Goal: Information Seeking & Learning: Check status

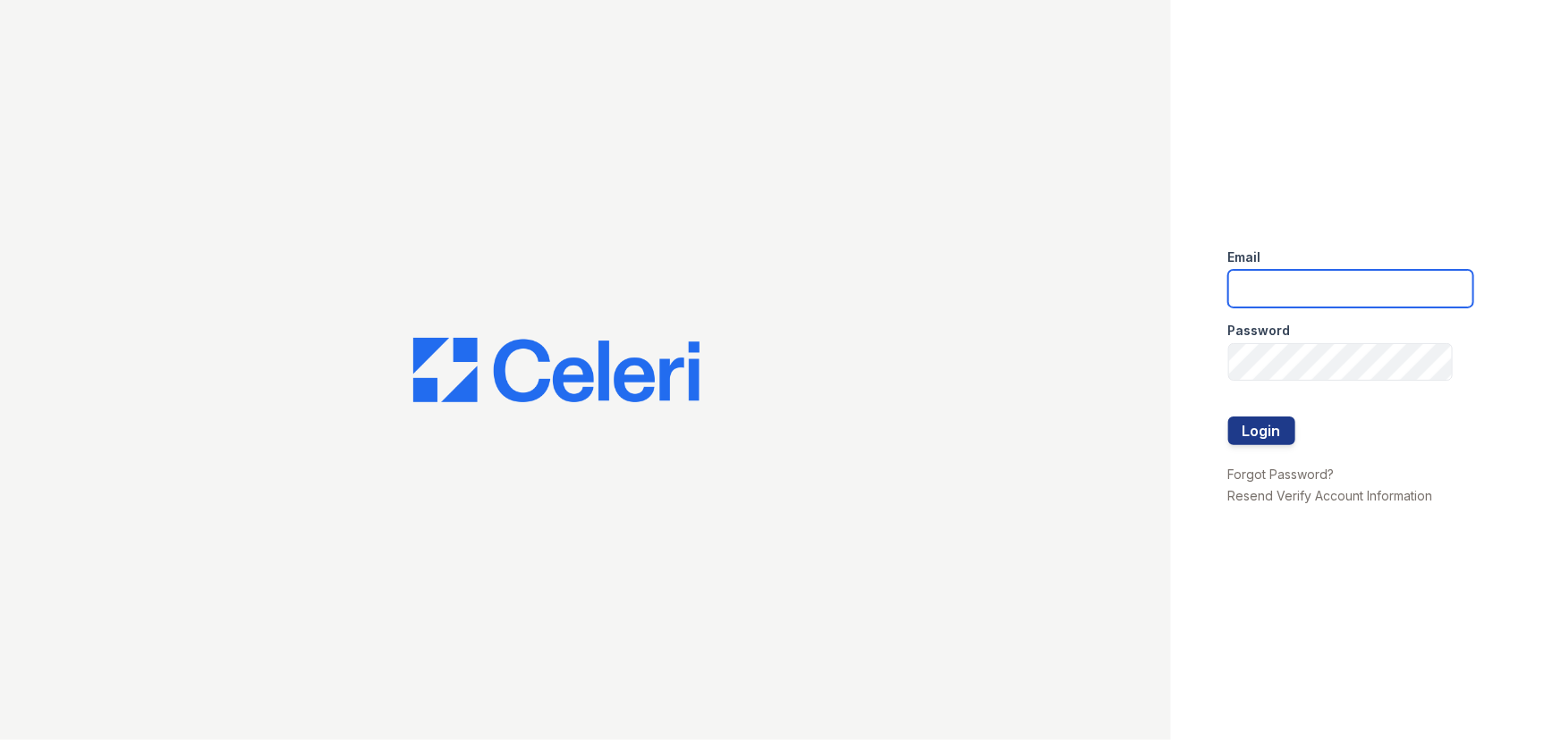
click at [1386, 300] on input "email" at bounding box center [1350, 289] width 245 height 38
type input "[EMAIL_ADDRESS][DOMAIN_NAME]"
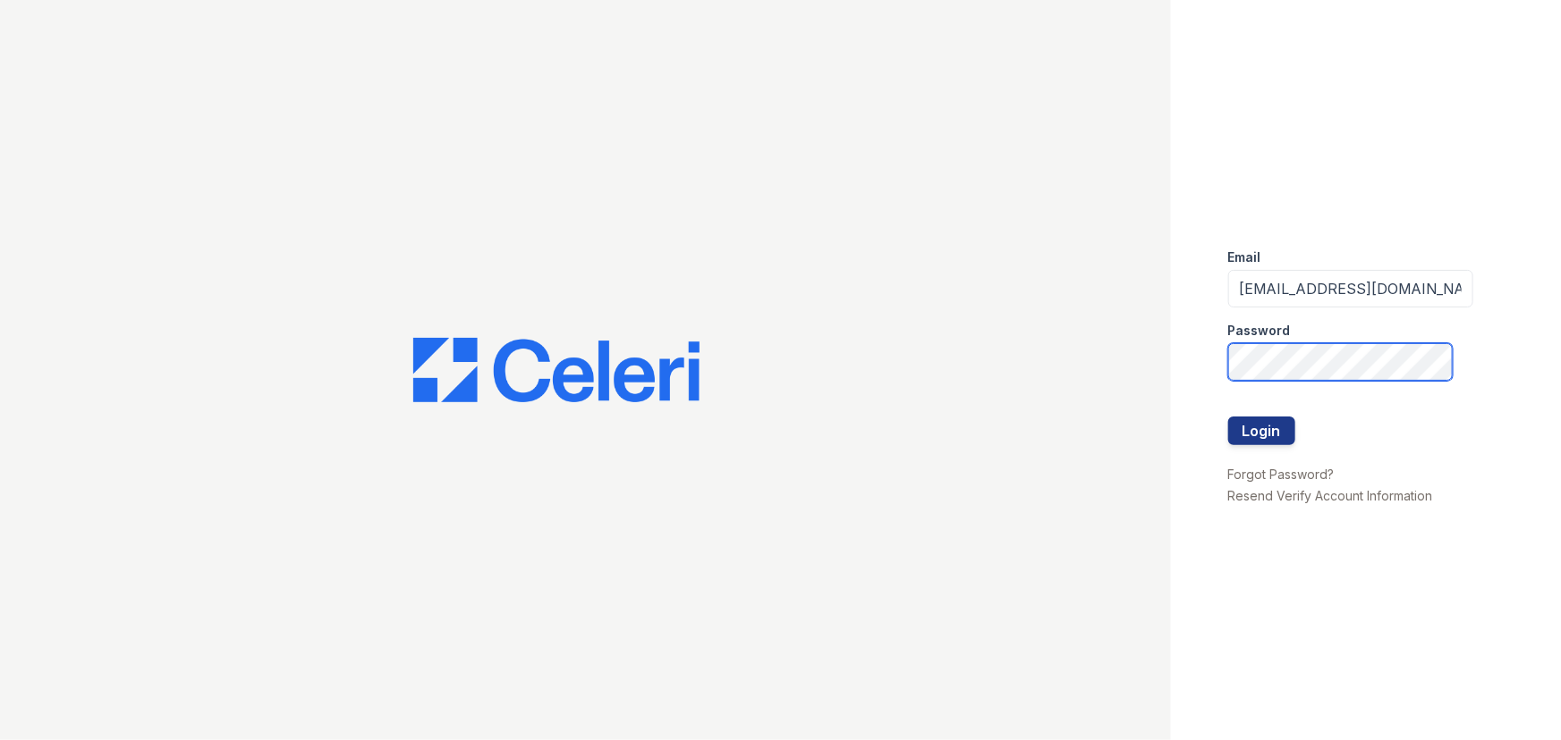
click at [1204, 358] on div "Email [EMAIL_ADDRESS][DOMAIN_NAME] Password Login Forgot Password? Resend Verif…" at bounding box center [1366, 370] width 390 height 740
click at [1228, 417] on button "Login" at bounding box center [1261, 431] width 67 height 29
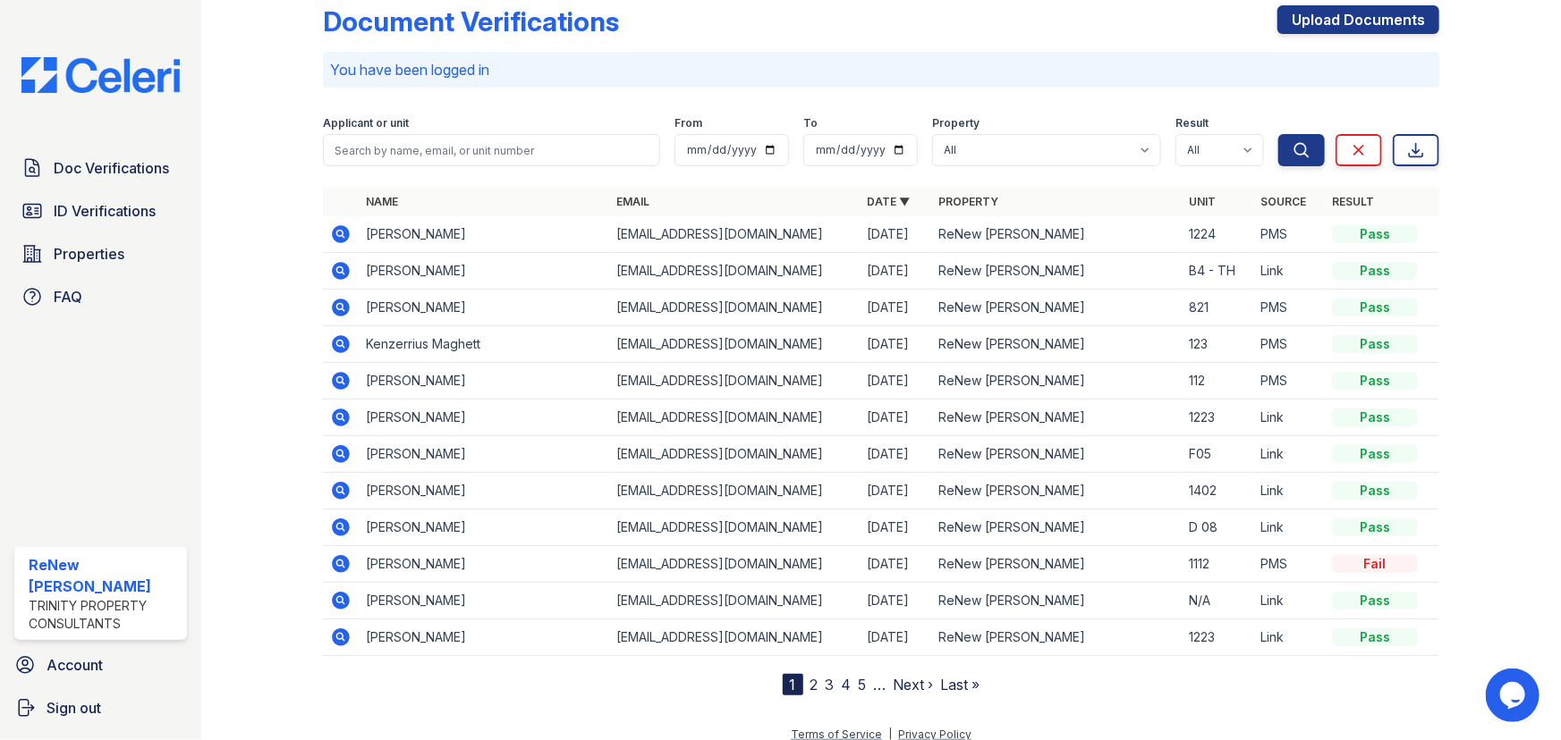
scroll to position [45, 0]
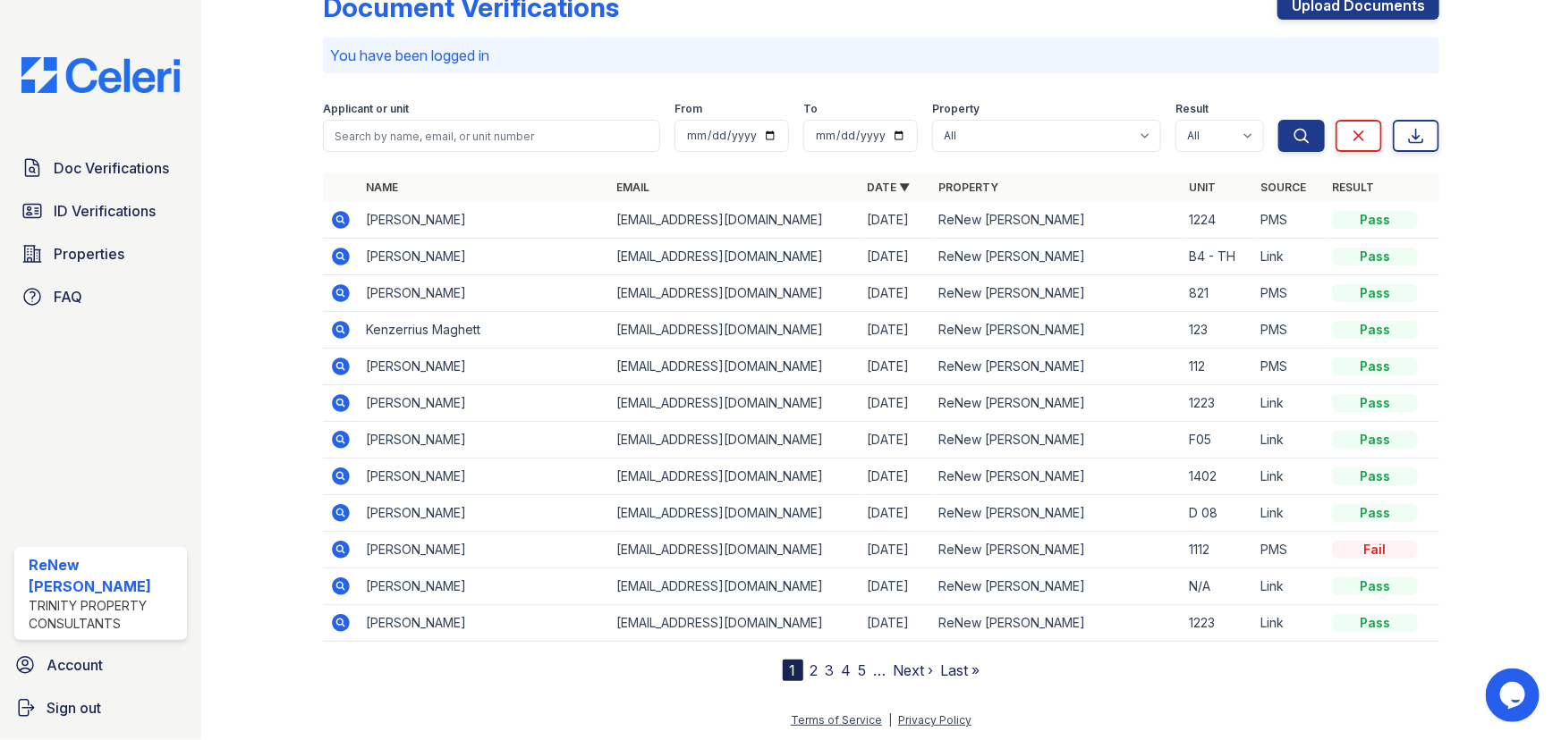
click at [810, 667] on link "2" at bounding box center [814, 671] width 8 height 18
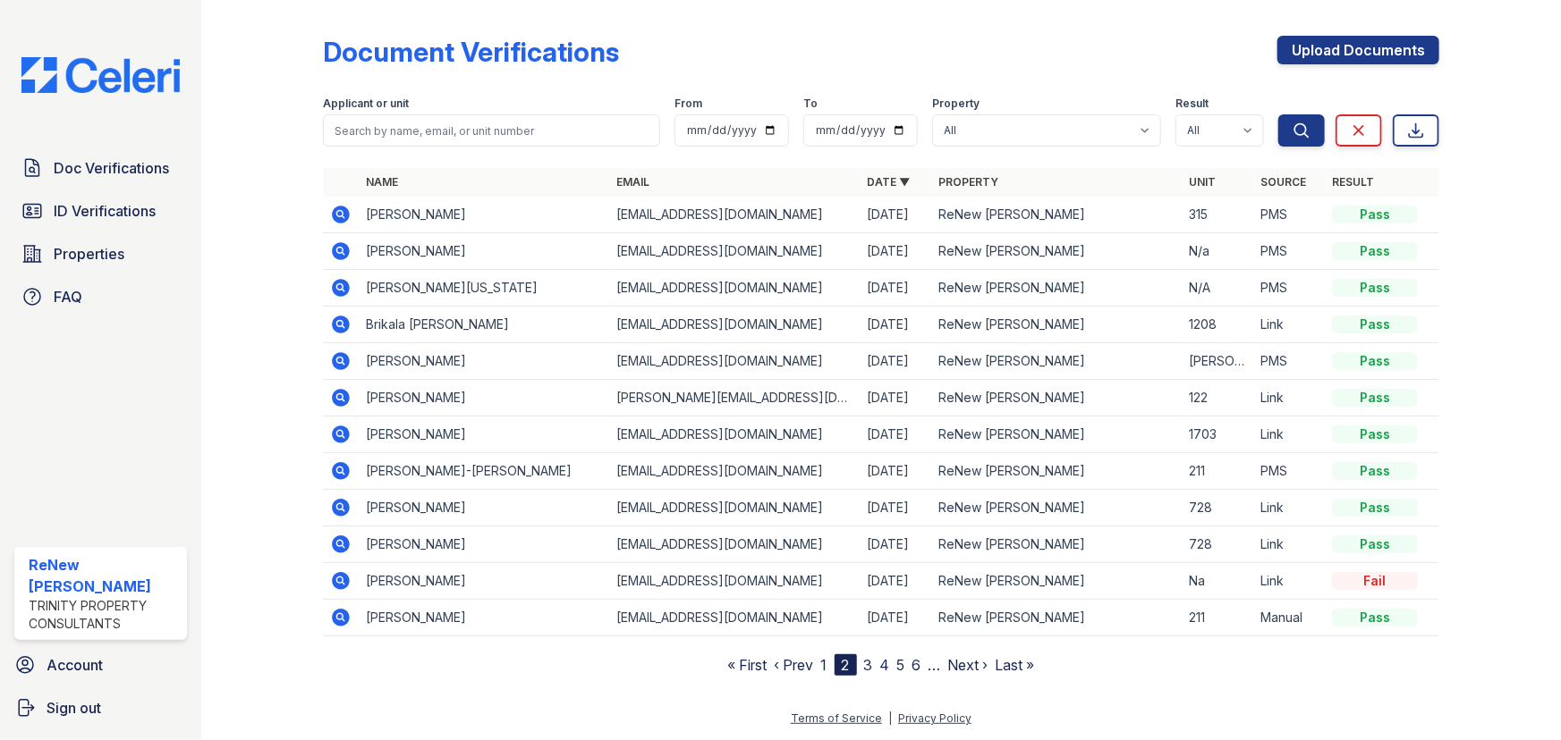
click at [822, 662] on nav "« First ‹ Prev 1 2 3 4 5 6 … Next › Last »" at bounding box center [881, 665] width 307 height 21
click at [828, 660] on nav "« First ‹ Prev 1 2 3 4 5 6 … Next › Last »" at bounding box center [881, 665] width 307 height 21
click at [825, 661] on link "1" at bounding box center [824, 665] width 6 height 18
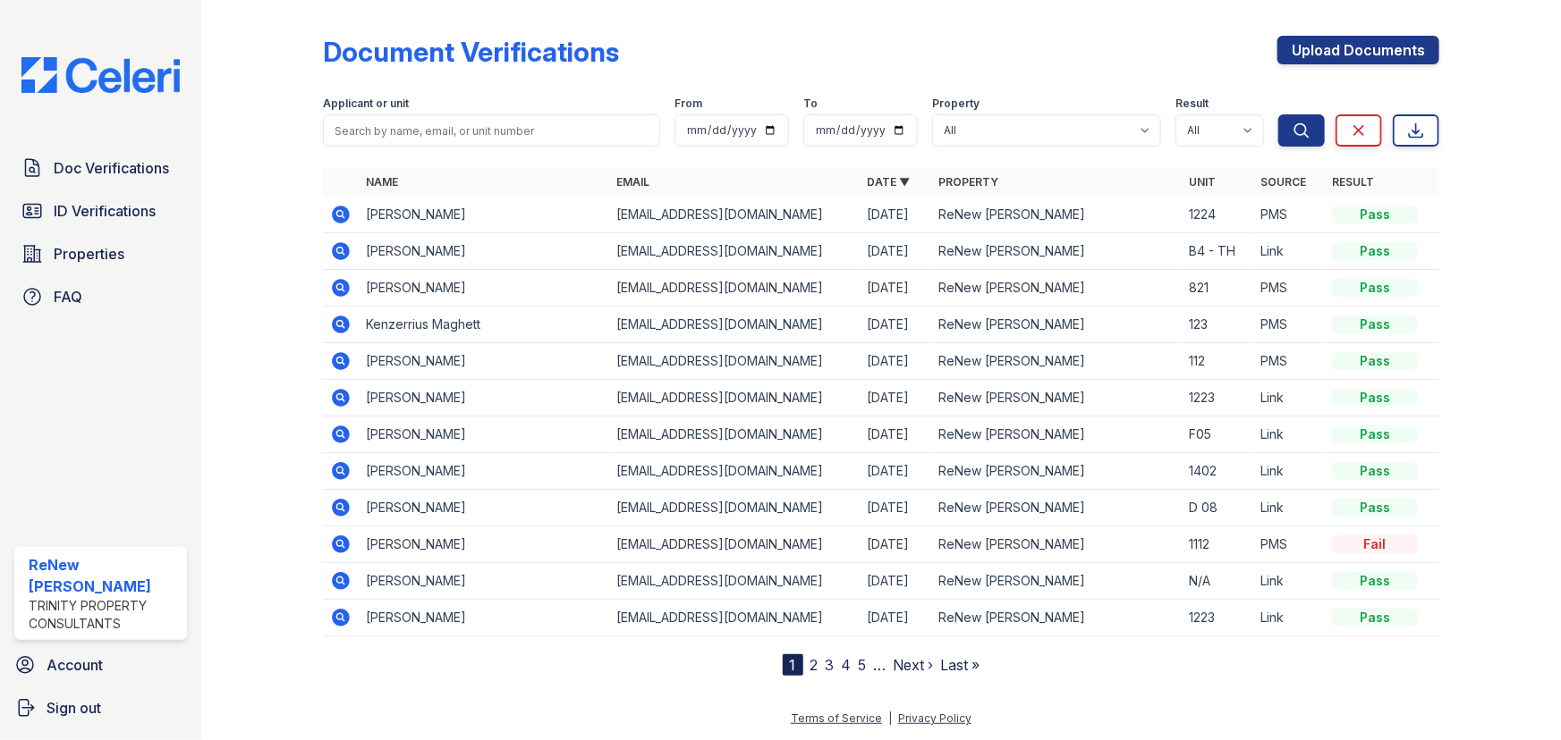
click at [813, 662] on link "2" at bounding box center [814, 665] width 8 height 18
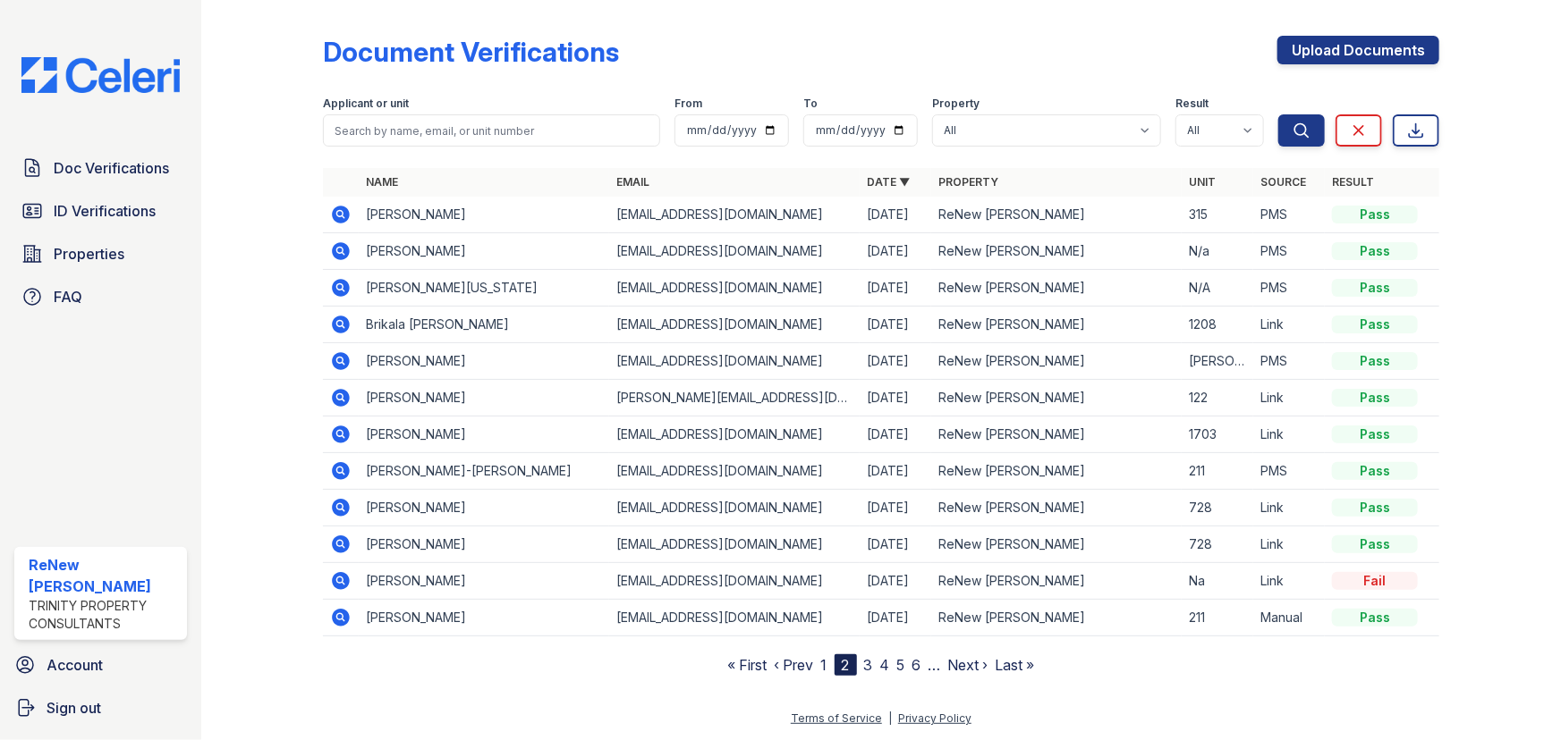
click at [817, 668] on nav "« First ‹ Prev 1 2 3 4 5 6 … Next › Last »" at bounding box center [881, 665] width 307 height 21
click at [821, 665] on link "1" at bounding box center [824, 665] width 6 height 18
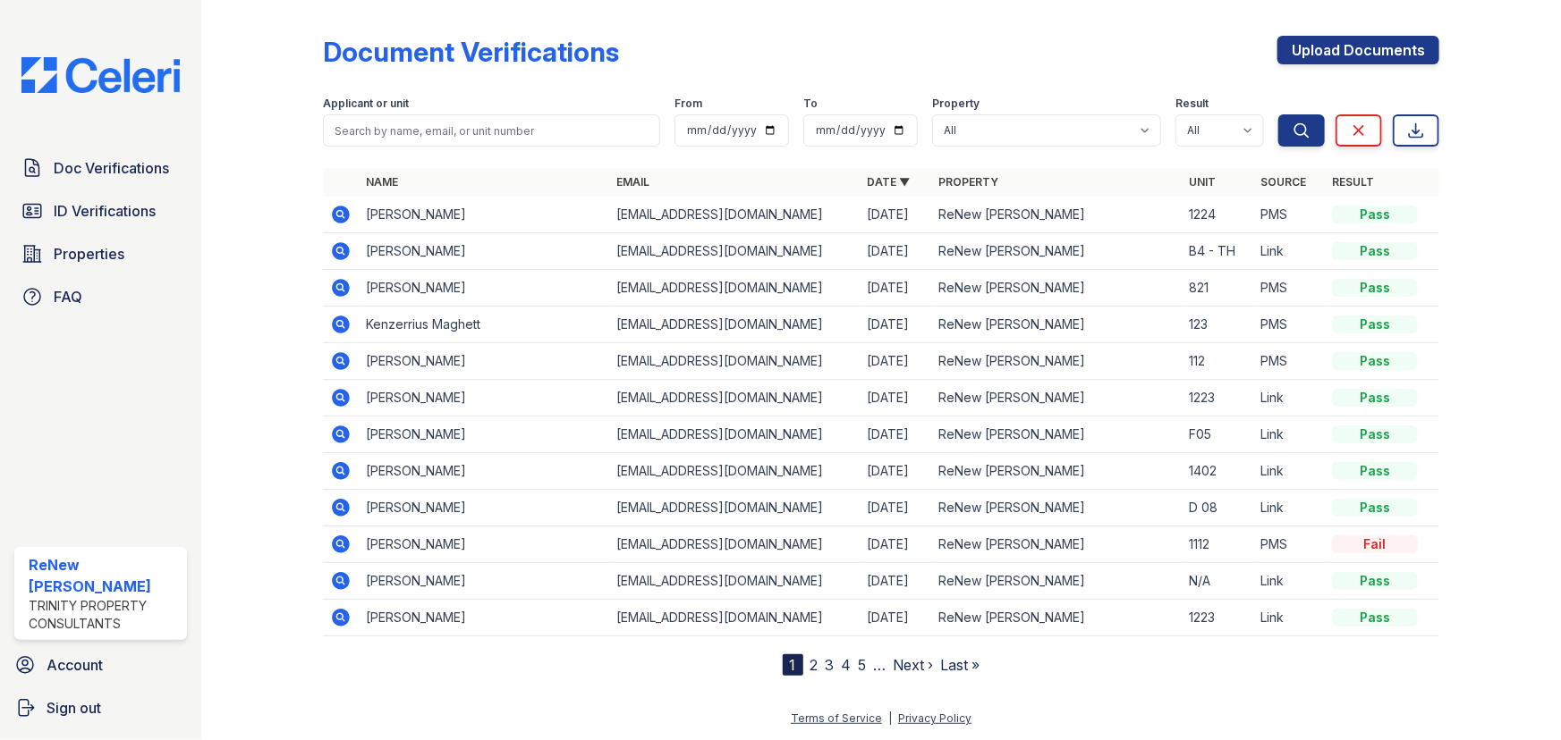
click at [816, 665] on link "2" at bounding box center [814, 665] width 8 height 18
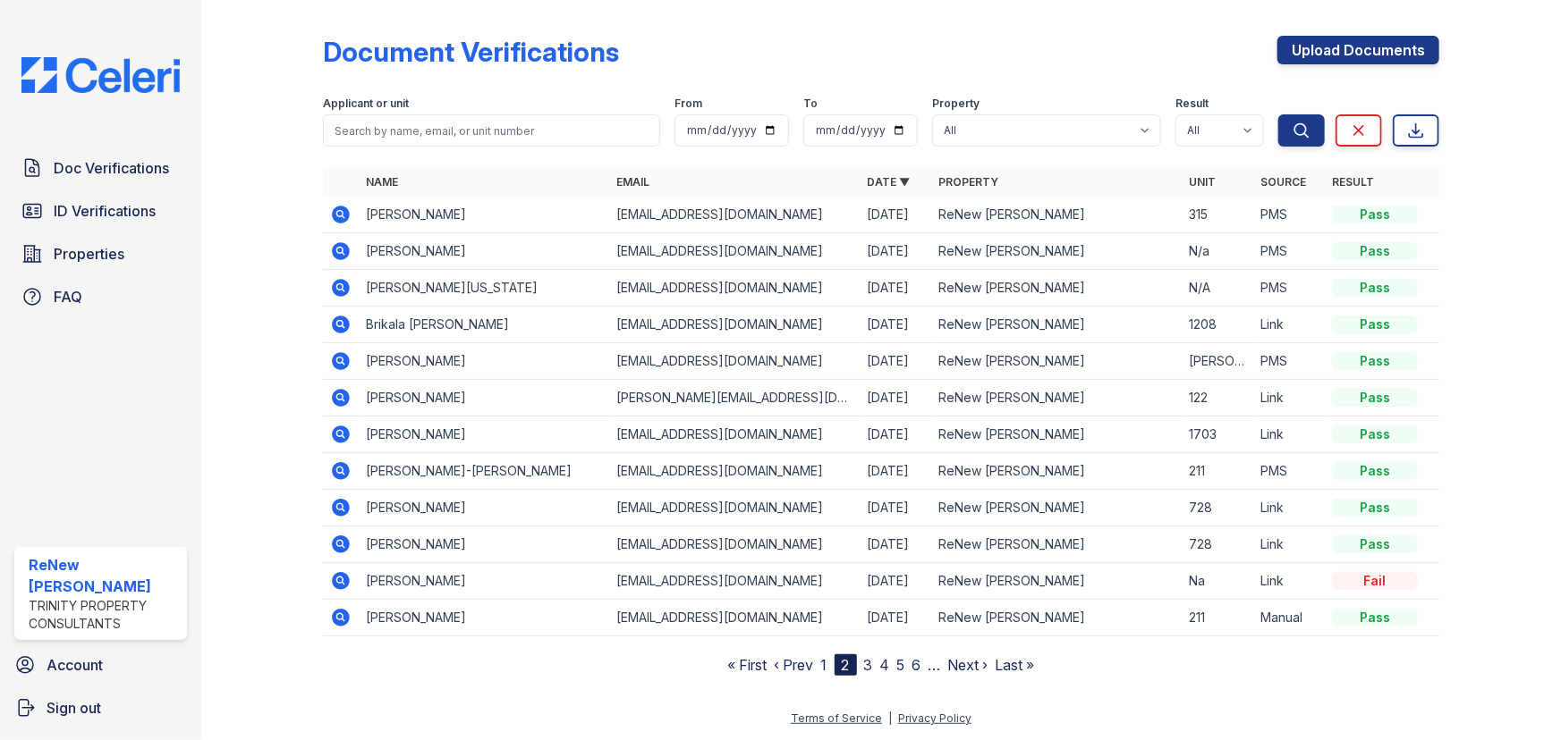
click at [866, 665] on link "3" at bounding box center [868, 665] width 9 height 18
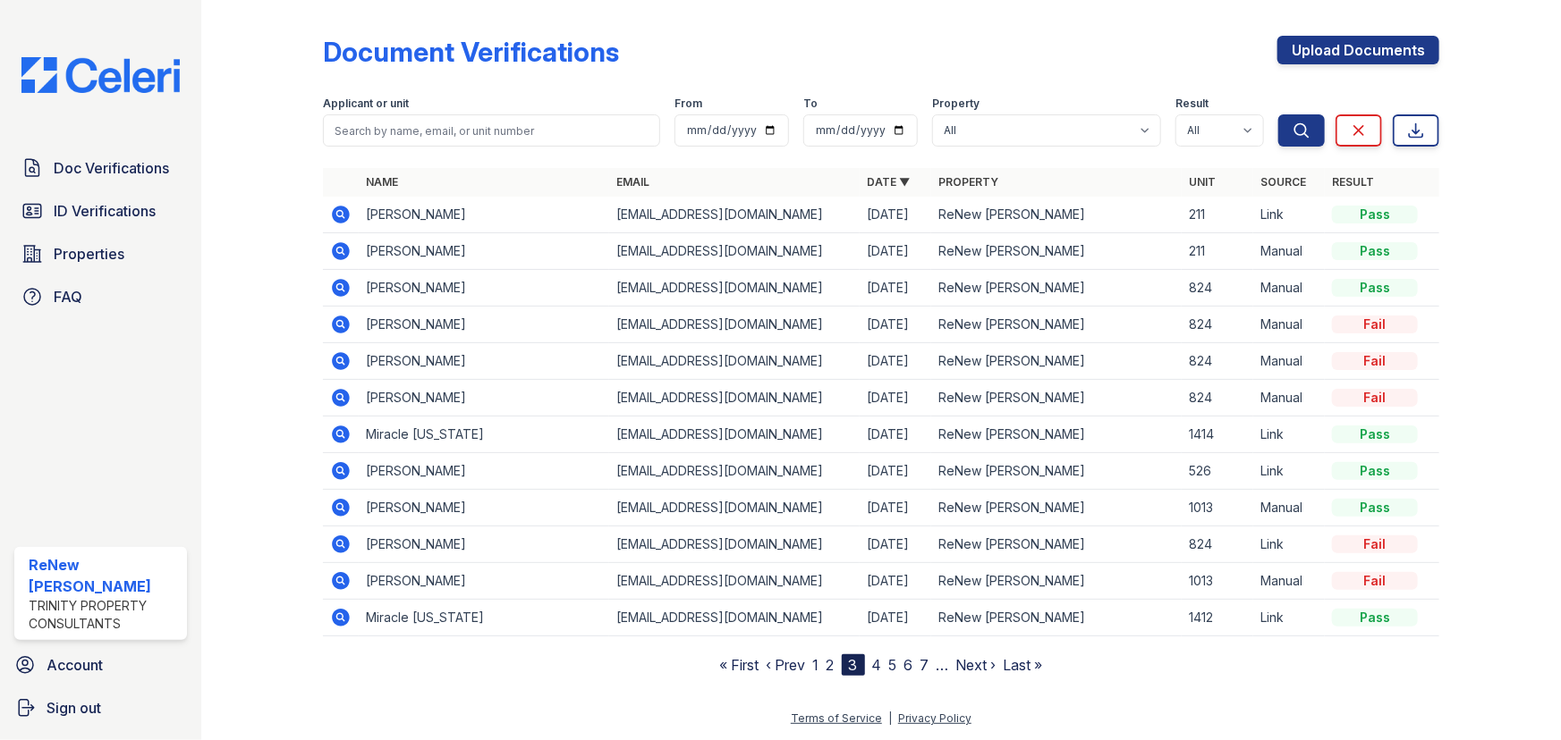
click at [876, 665] on link "4" at bounding box center [877, 665] width 10 height 18
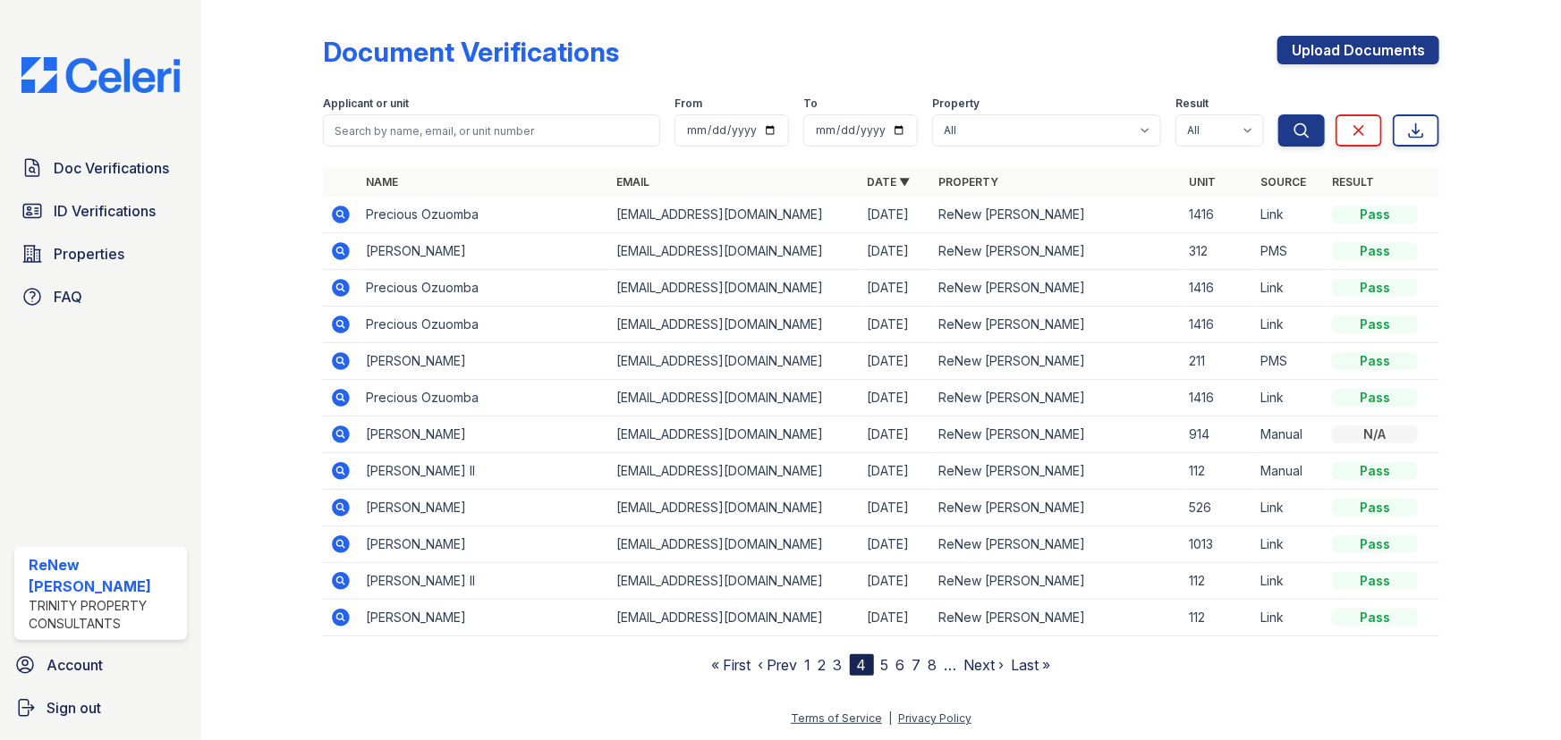
click at [342, 403] on icon at bounding box center [341, 398] width 18 height 18
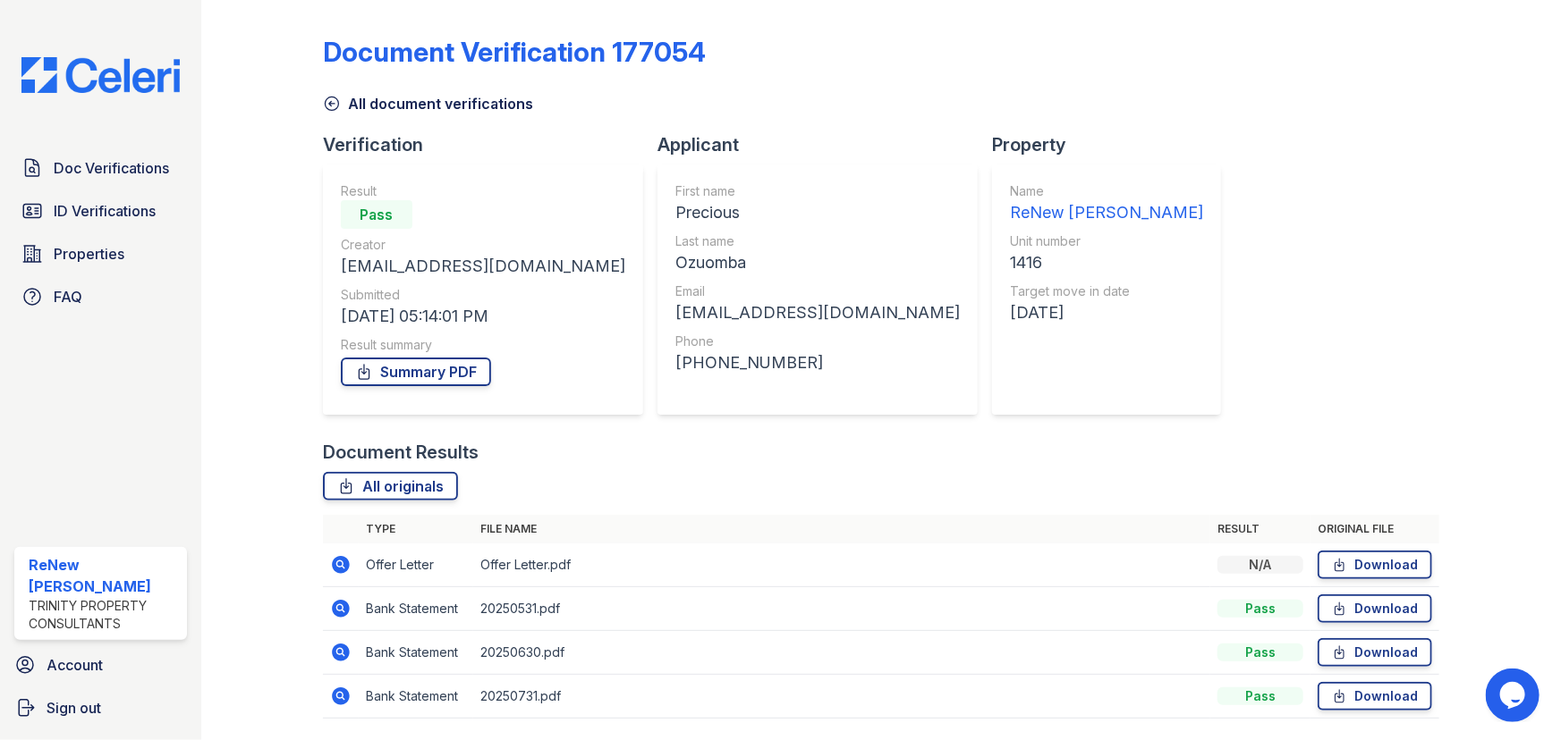
click at [326, 99] on icon at bounding box center [332, 104] width 18 height 18
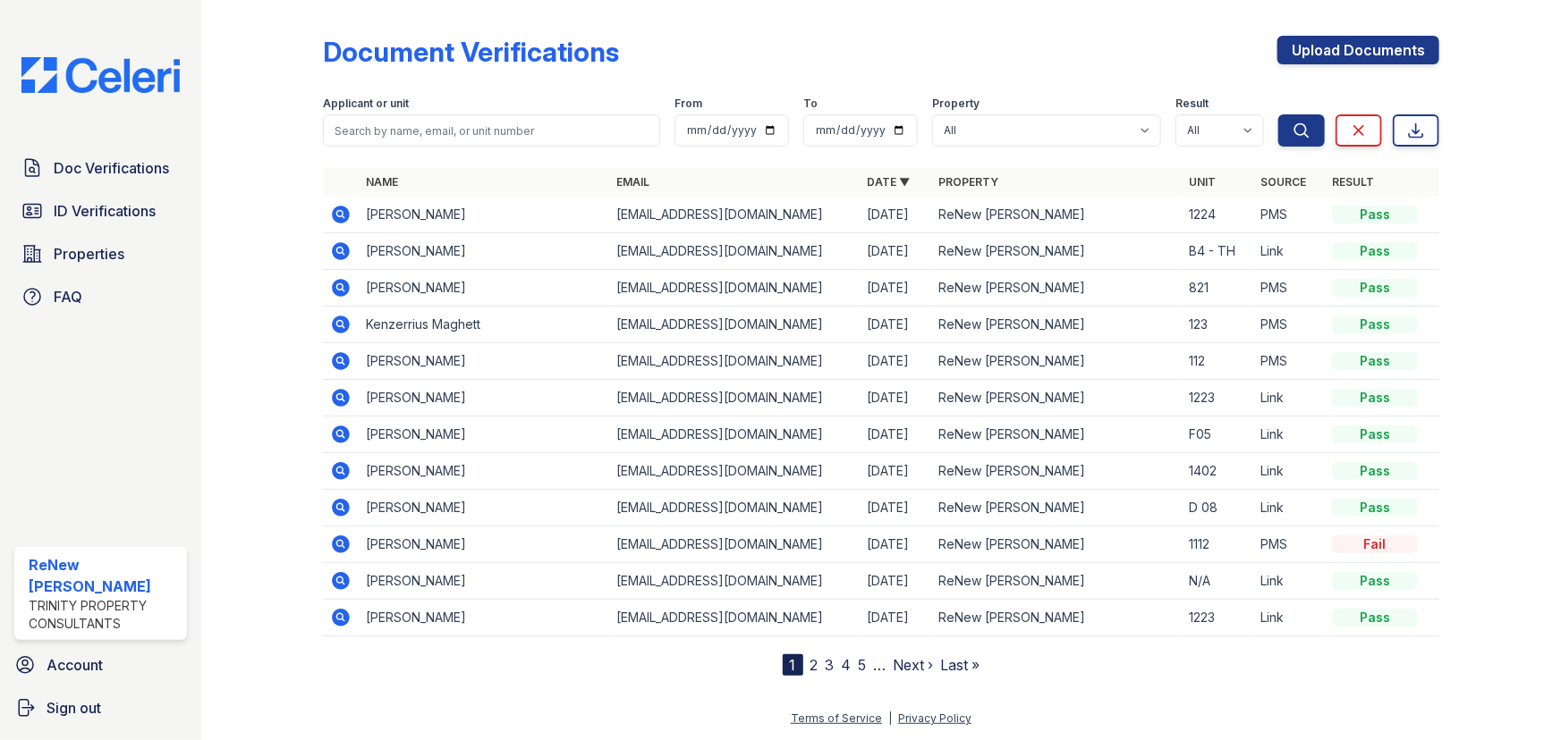
click at [340, 360] on icon at bounding box center [339, 360] width 4 height 4
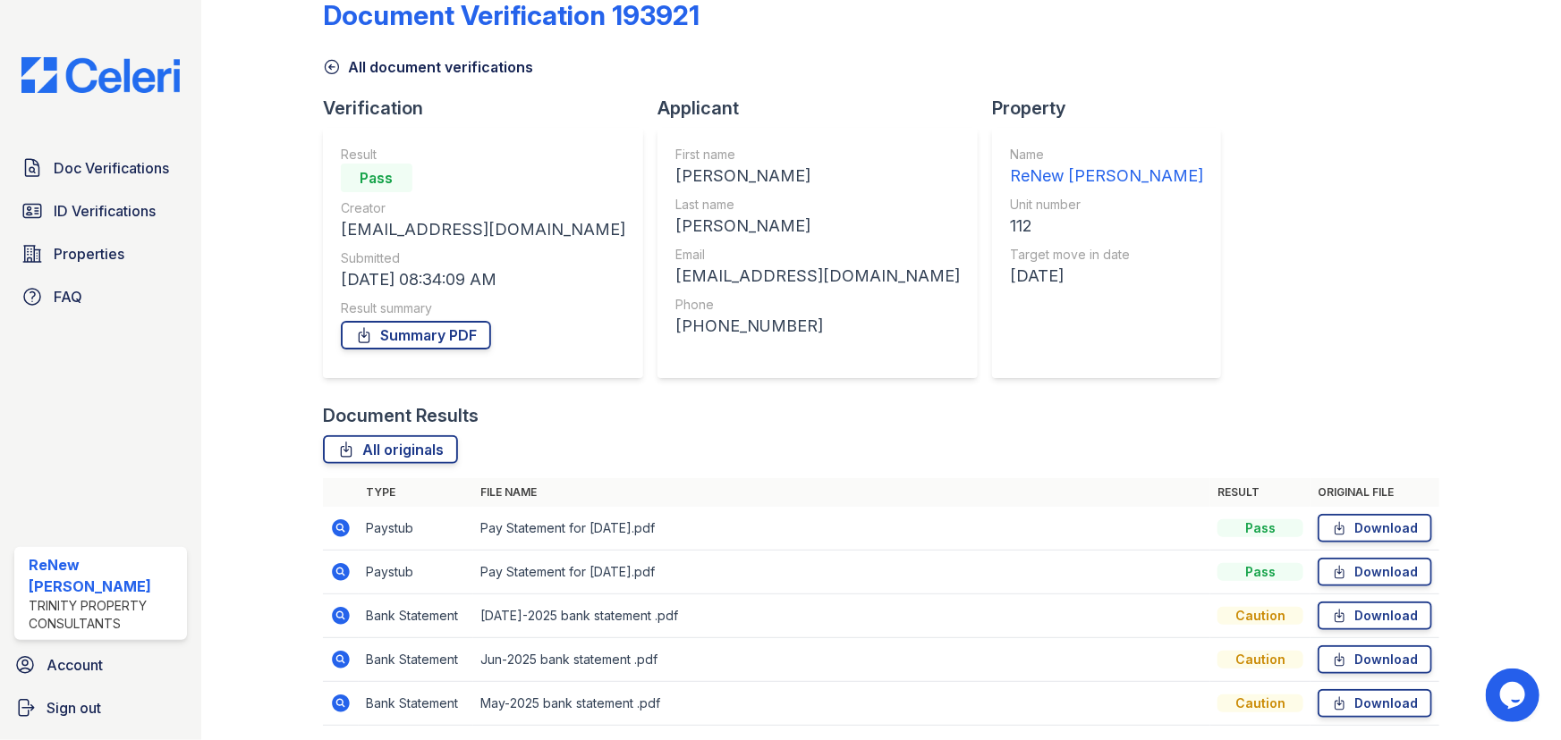
scroll to position [99, 0]
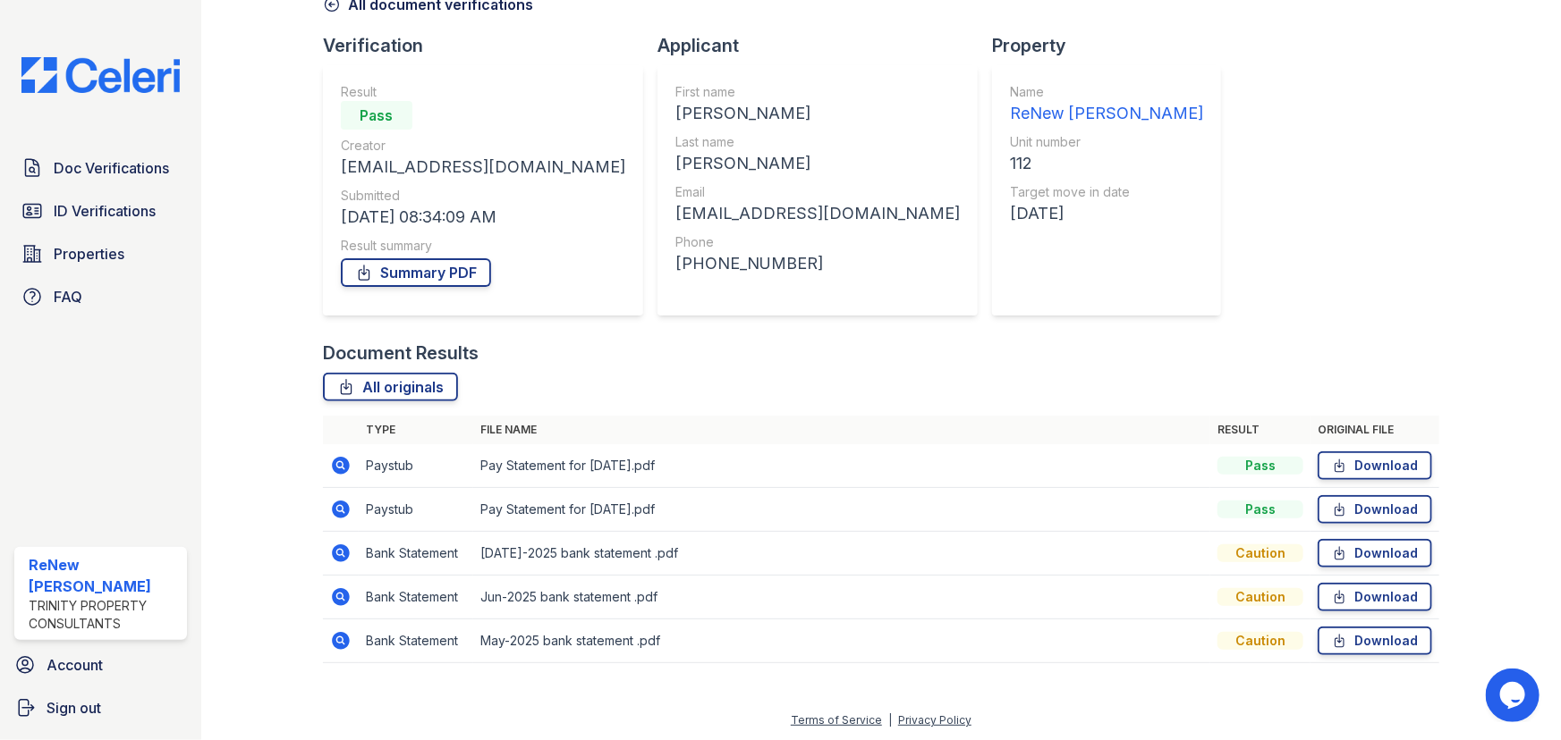
click at [341, 470] on icon at bounding box center [341, 466] width 18 height 18
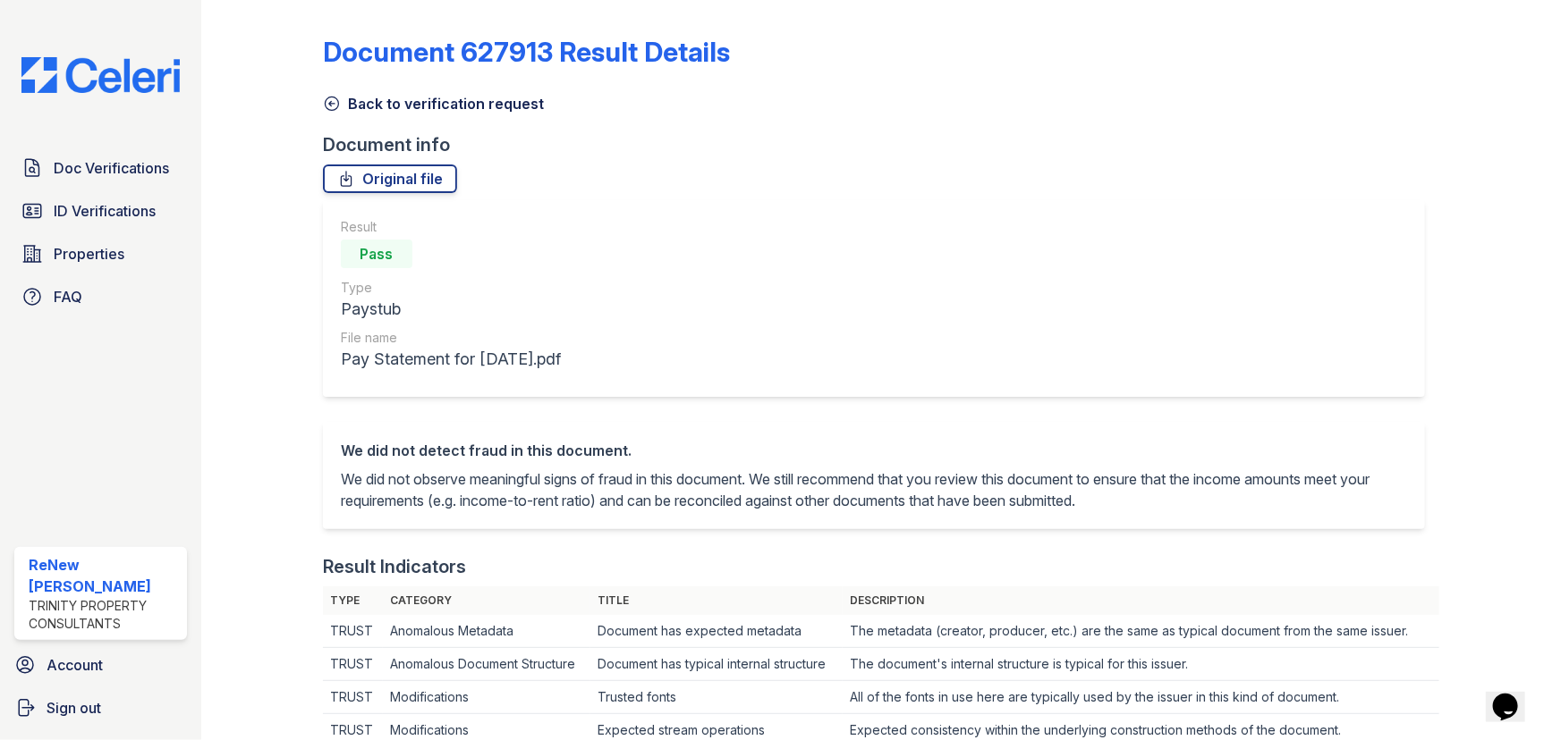
click at [326, 98] on icon at bounding box center [332, 104] width 18 height 18
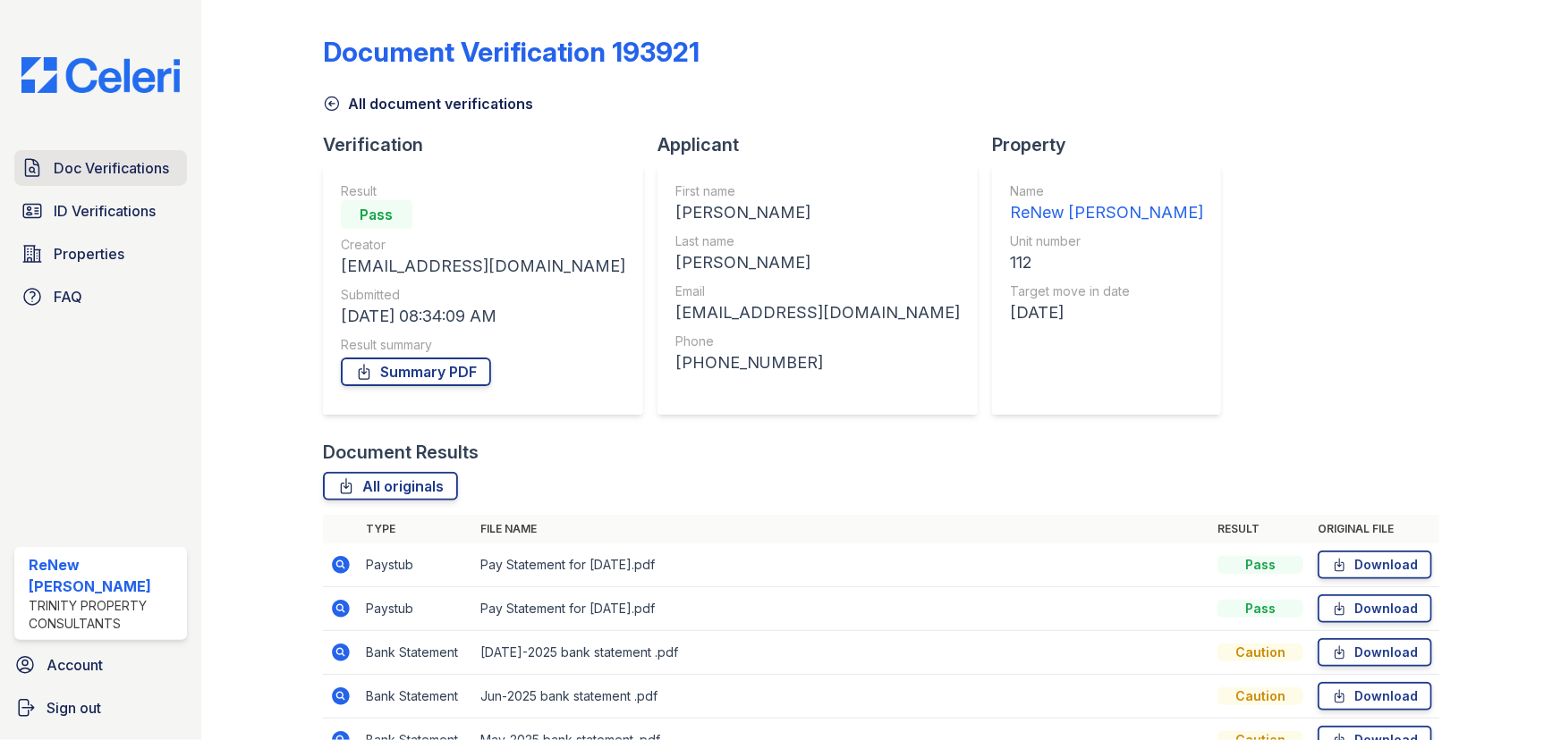
click at [62, 172] on span "Doc Verifications" at bounding box center [111, 167] width 115 height 21
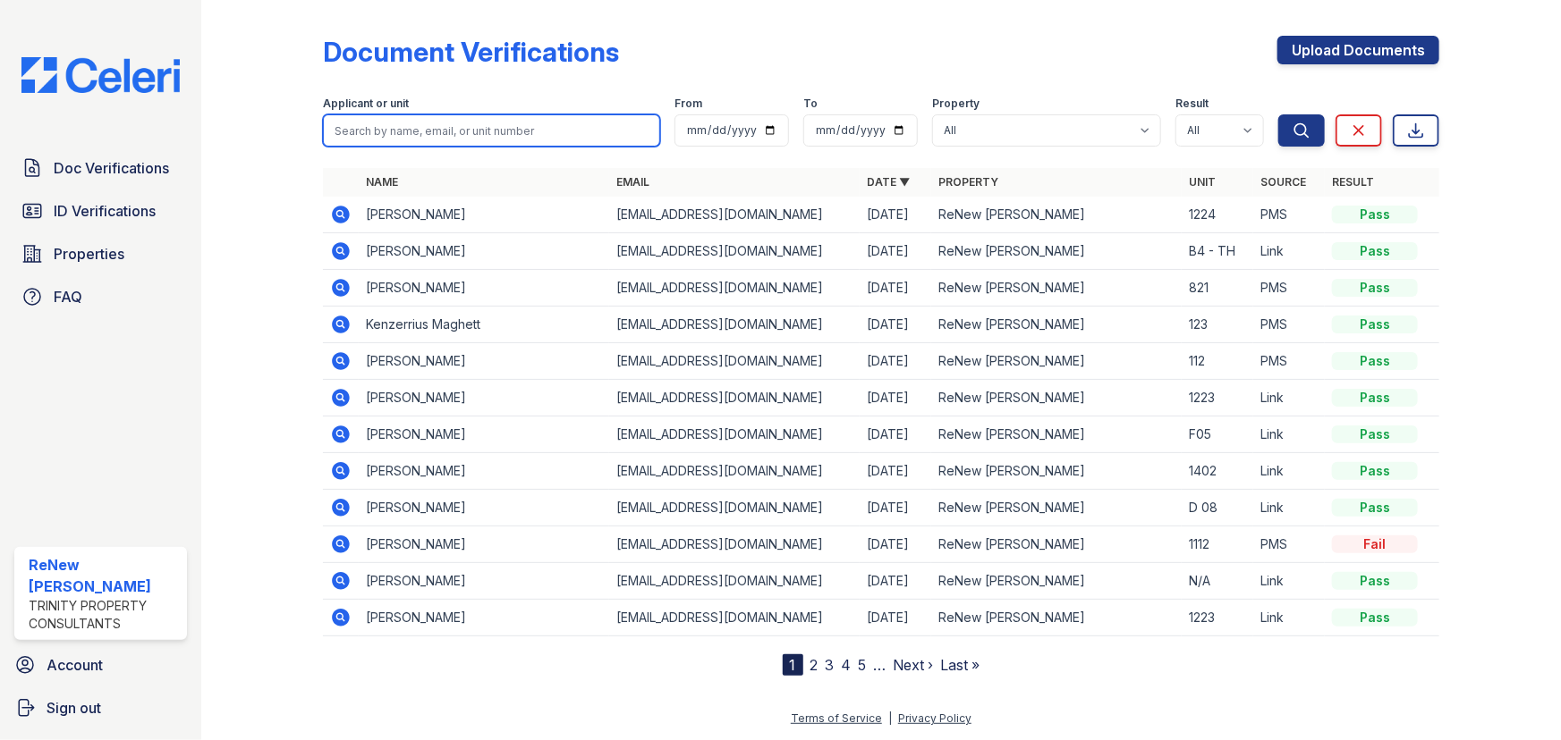
click at [386, 140] on input "search" at bounding box center [491, 130] width 337 height 32
type input "portor"
click at [1278, 114] on button "Search" at bounding box center [1301, 130] width 47 height 32
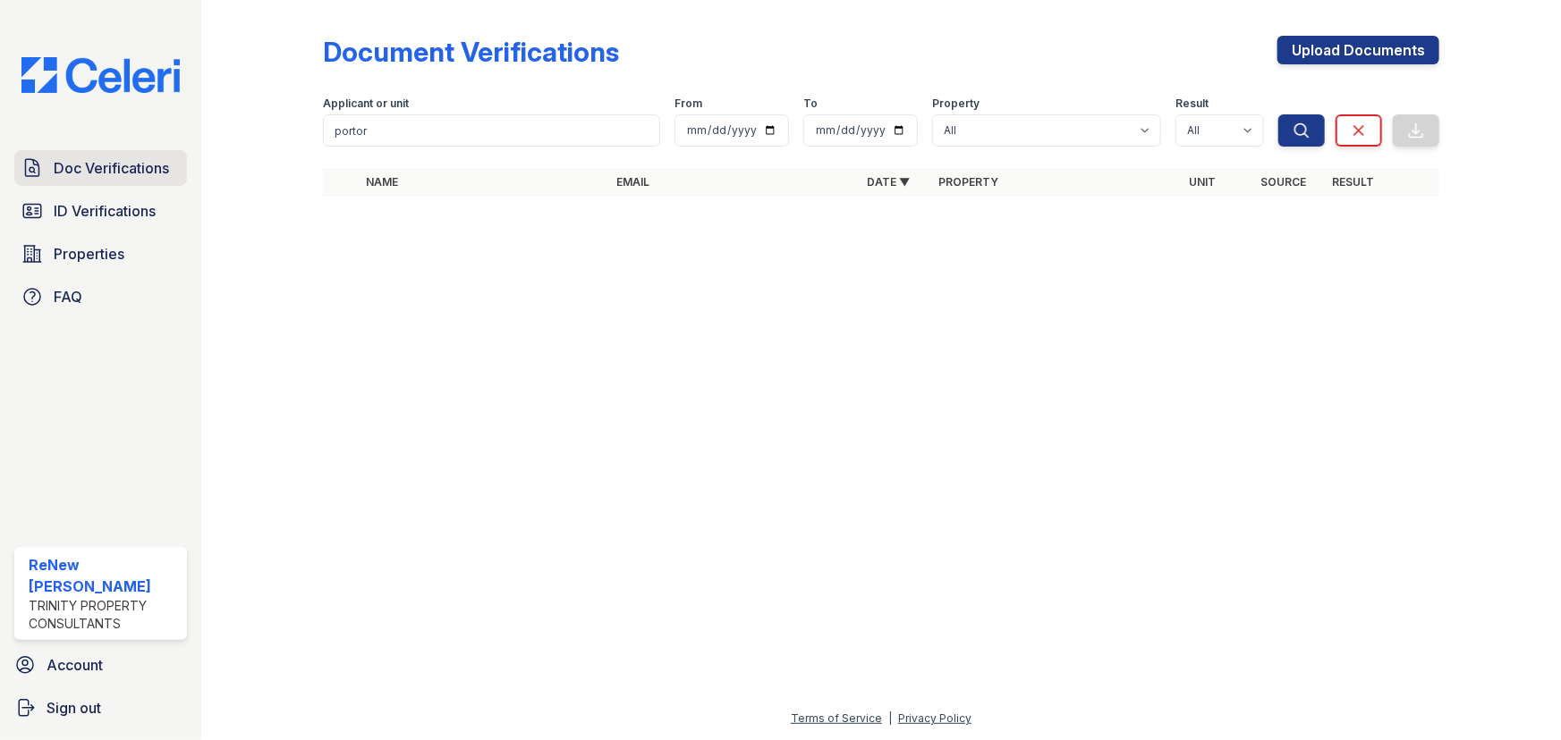
click at [120, 161] on span "Doc Verifications" at bounding box center [111, 167] width 115 height 21
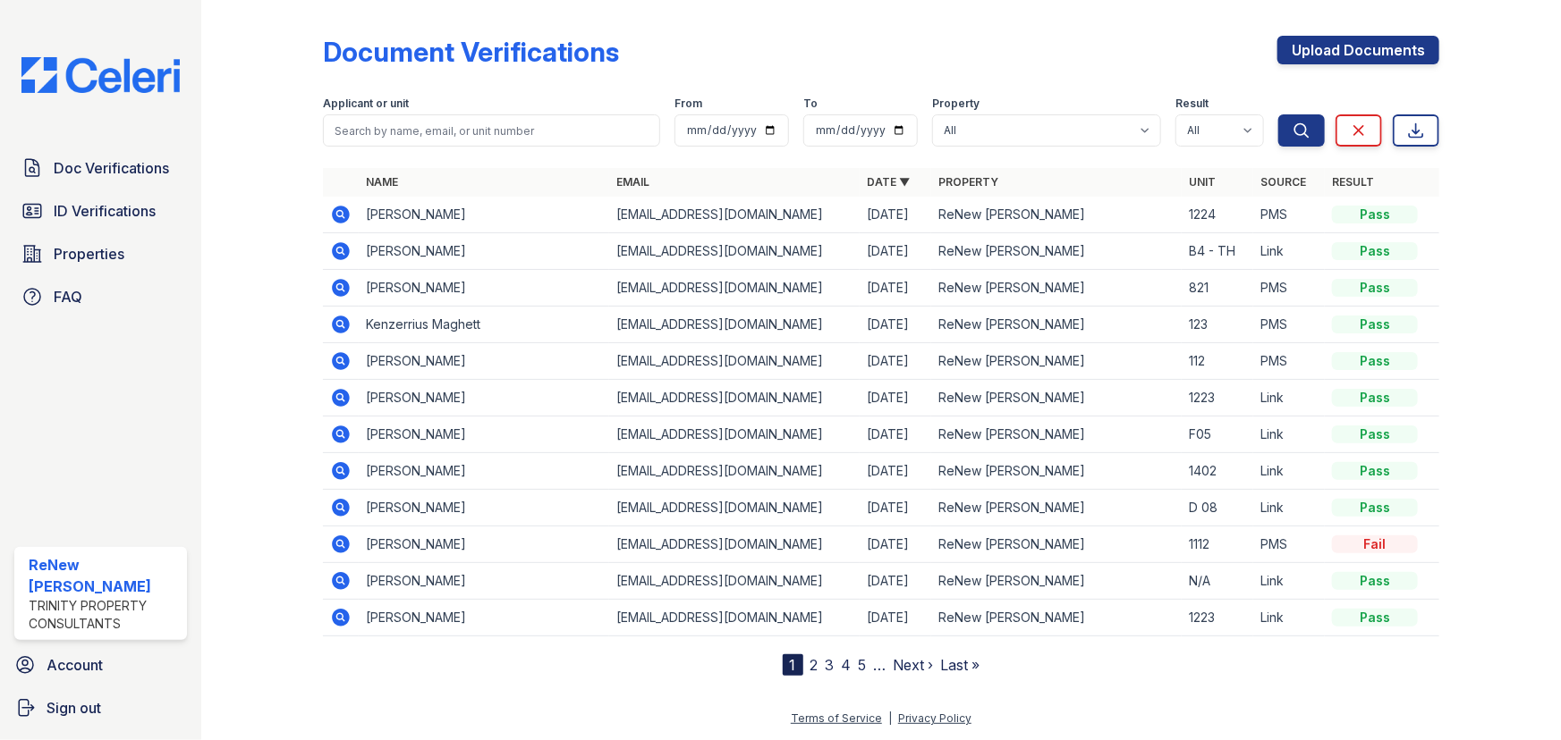
click at [814, 665] on link "2" at bounding box center [814, 665] width 8 height 18
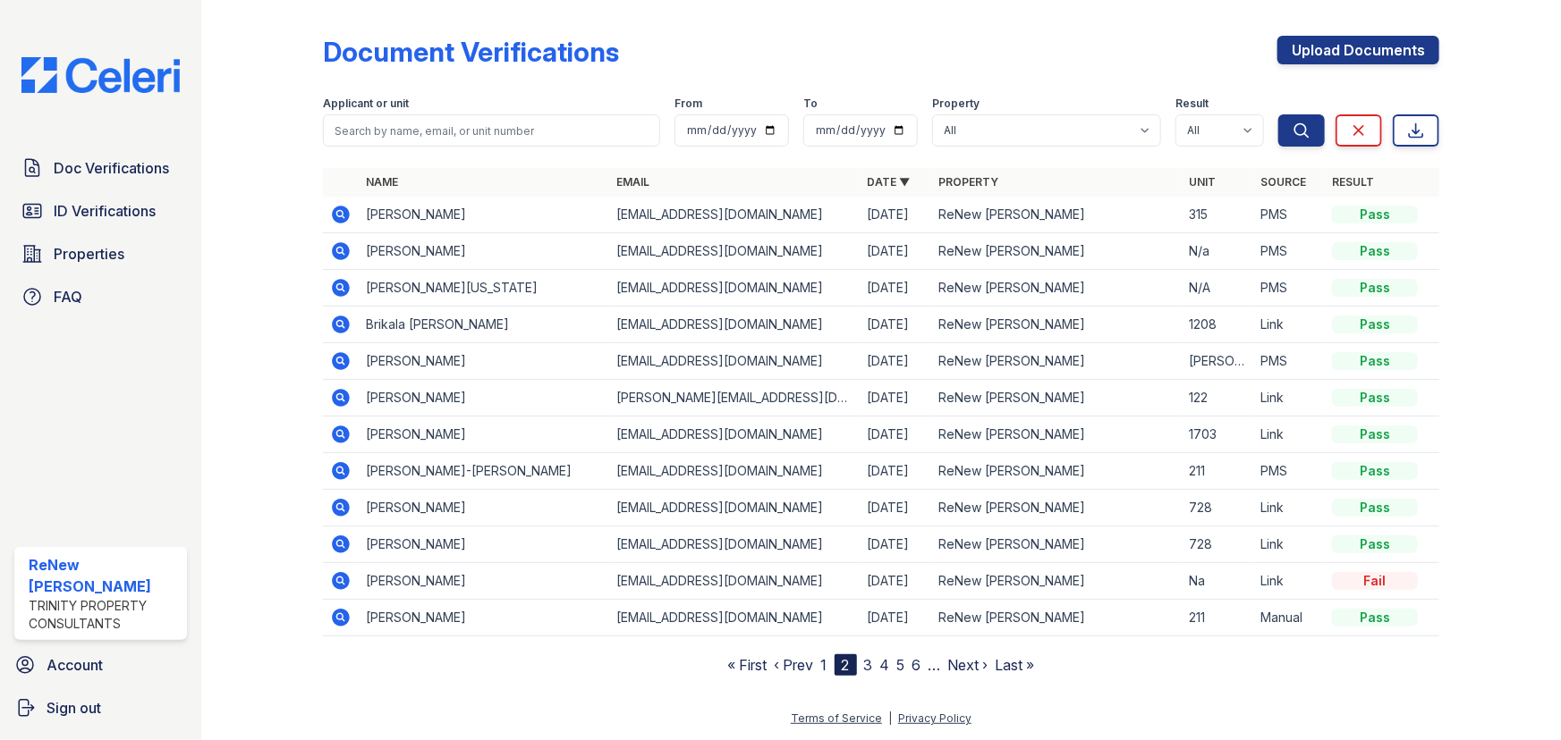
click at [864, 668] on link "3" at bounding box center [868, 665] width 9 height 18
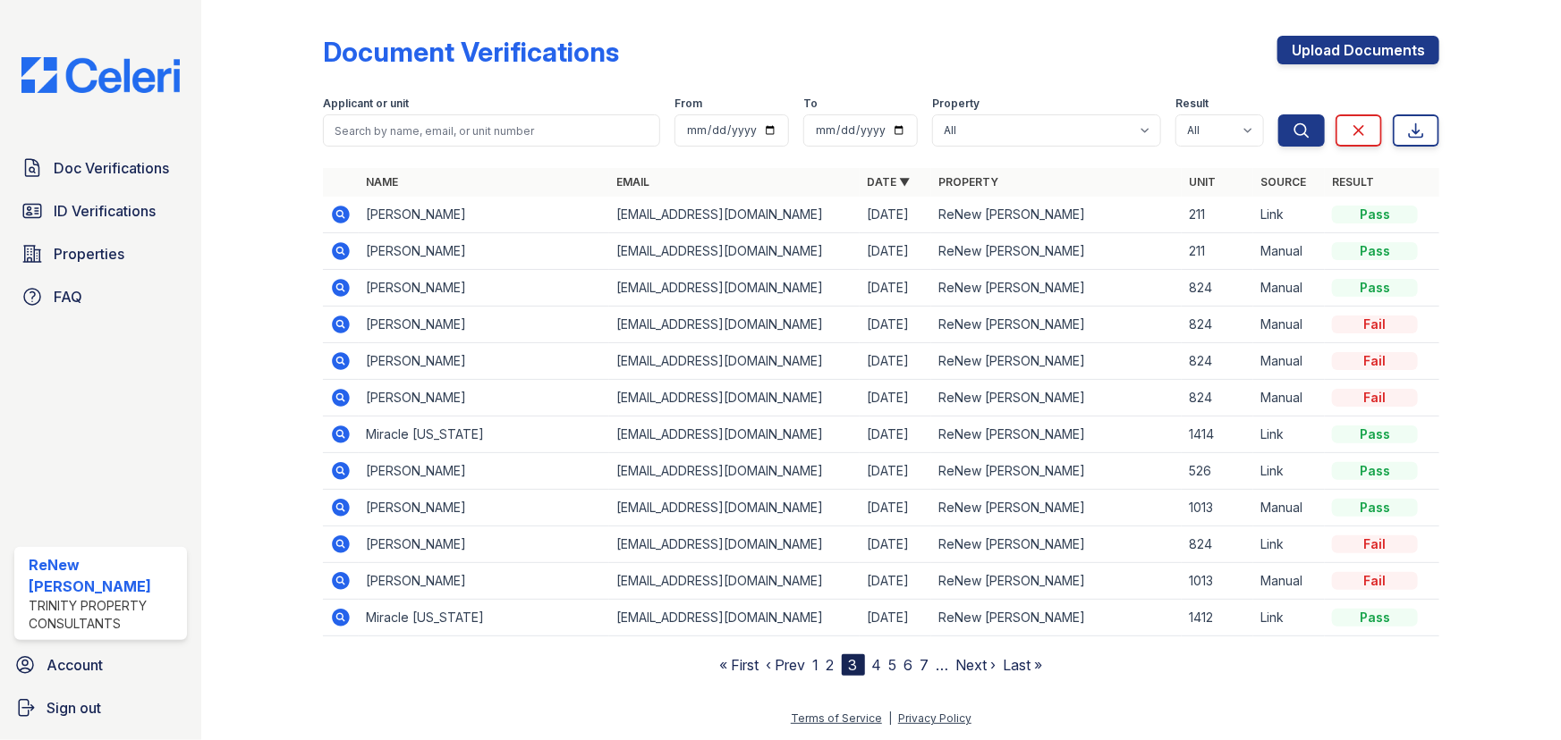
click at [831, 663] on link "2" at bounding box center [830, 665] width 8 height 18
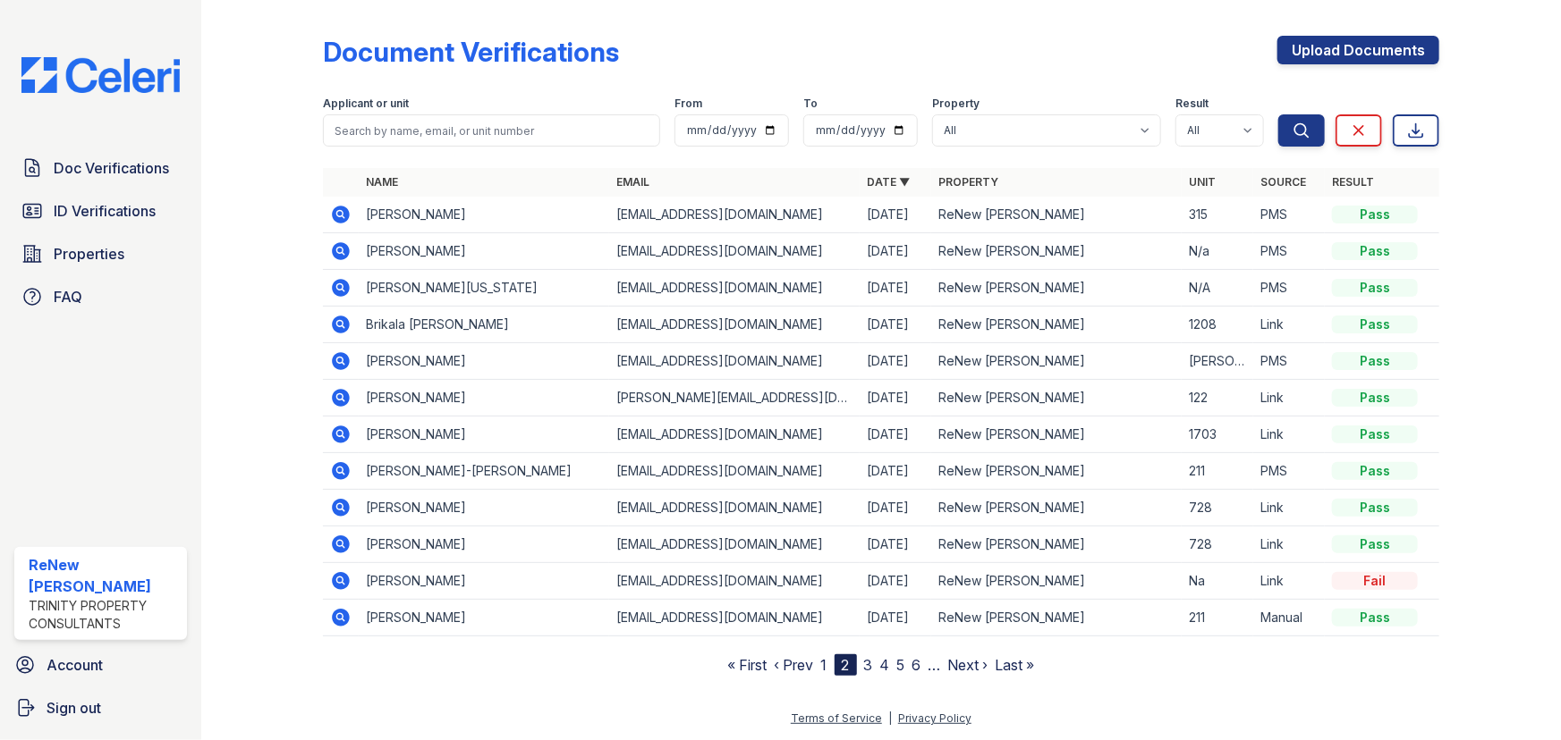
click at [808, 663] on link "‹ Prev" at bounding box center [793, 665] width 39 height 18
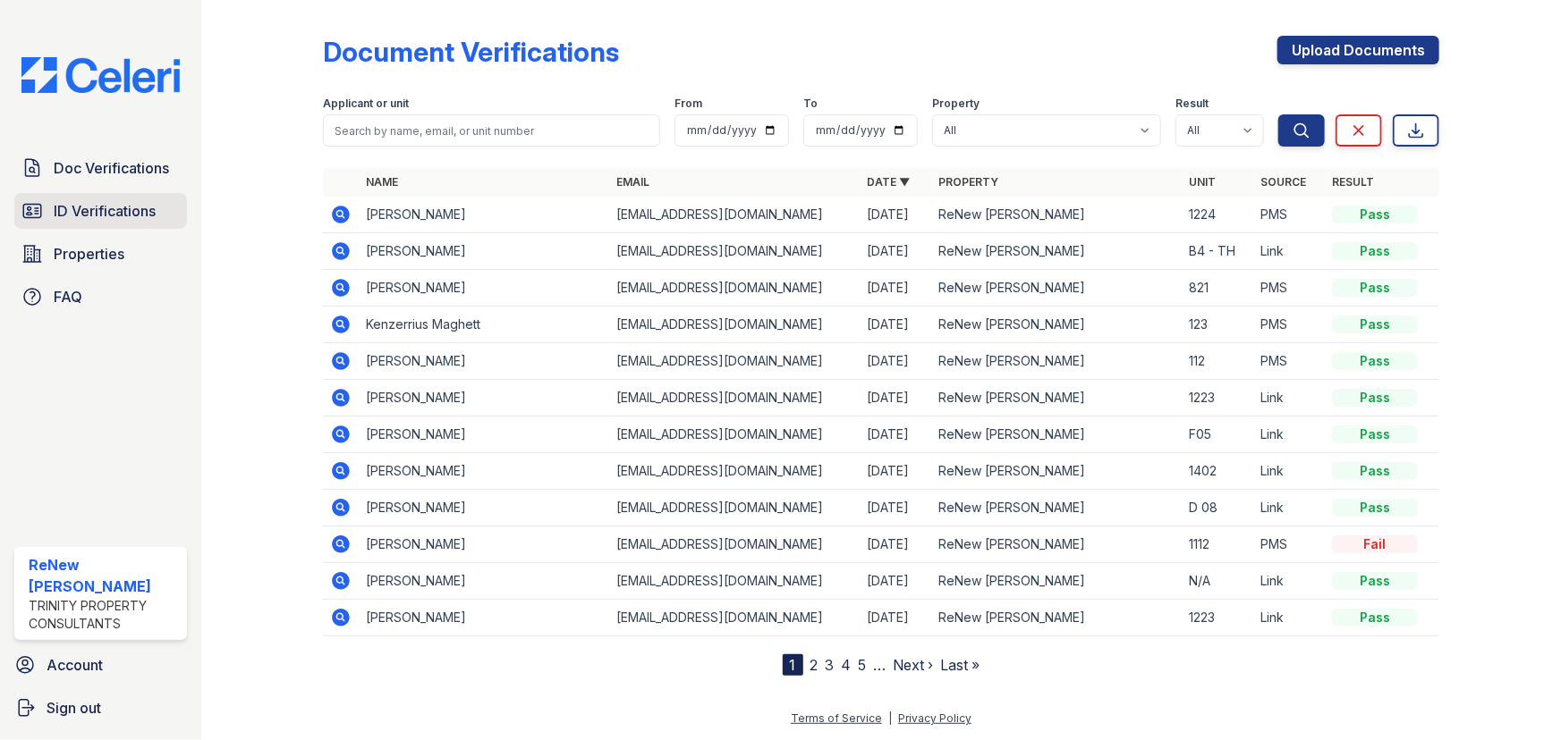
click at [94, 205] on span "ID Verifications" at bounding box center [105, 210] width 102 height 21
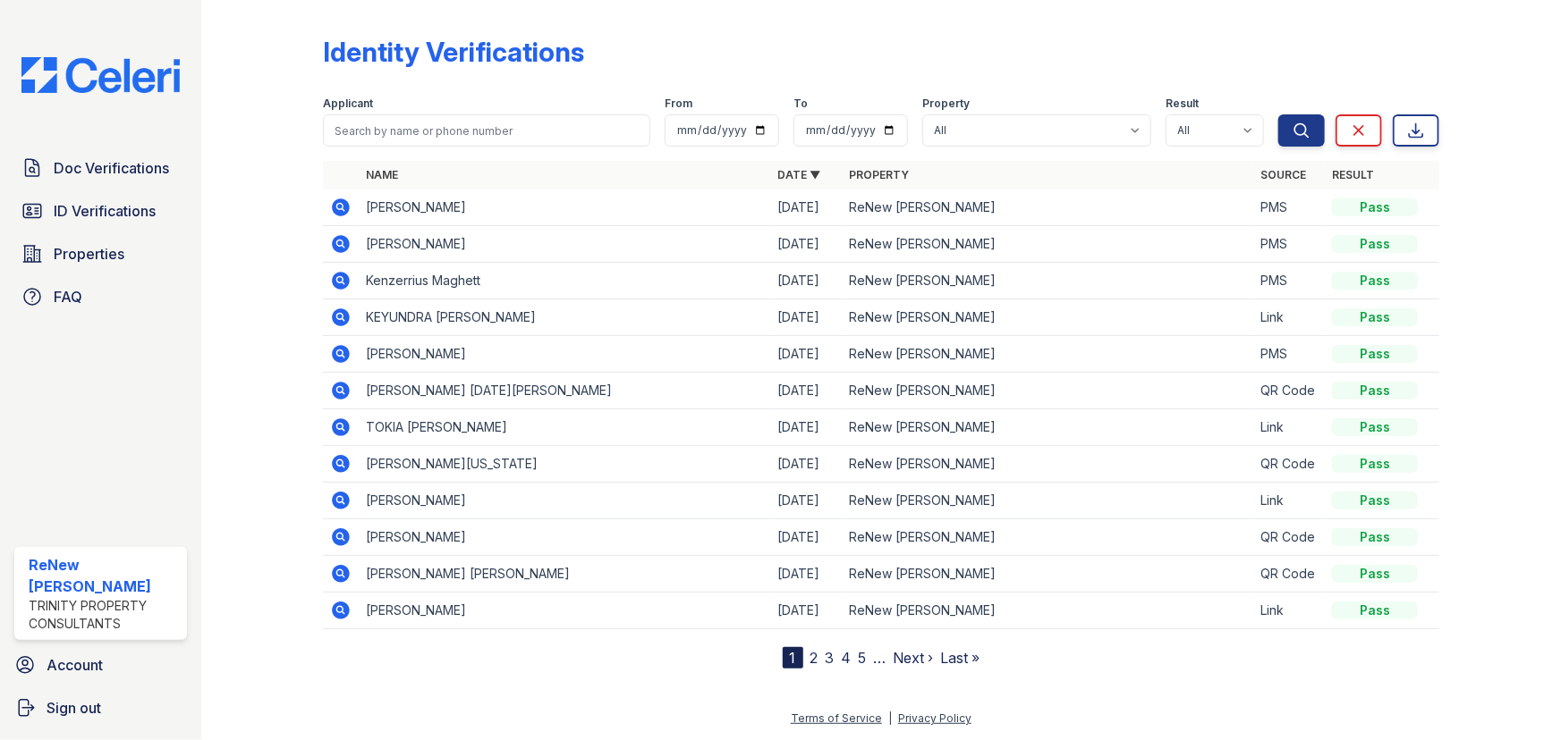
click at [815, 662] on link "2" at bounding box center [814, 658] width 8 height 18
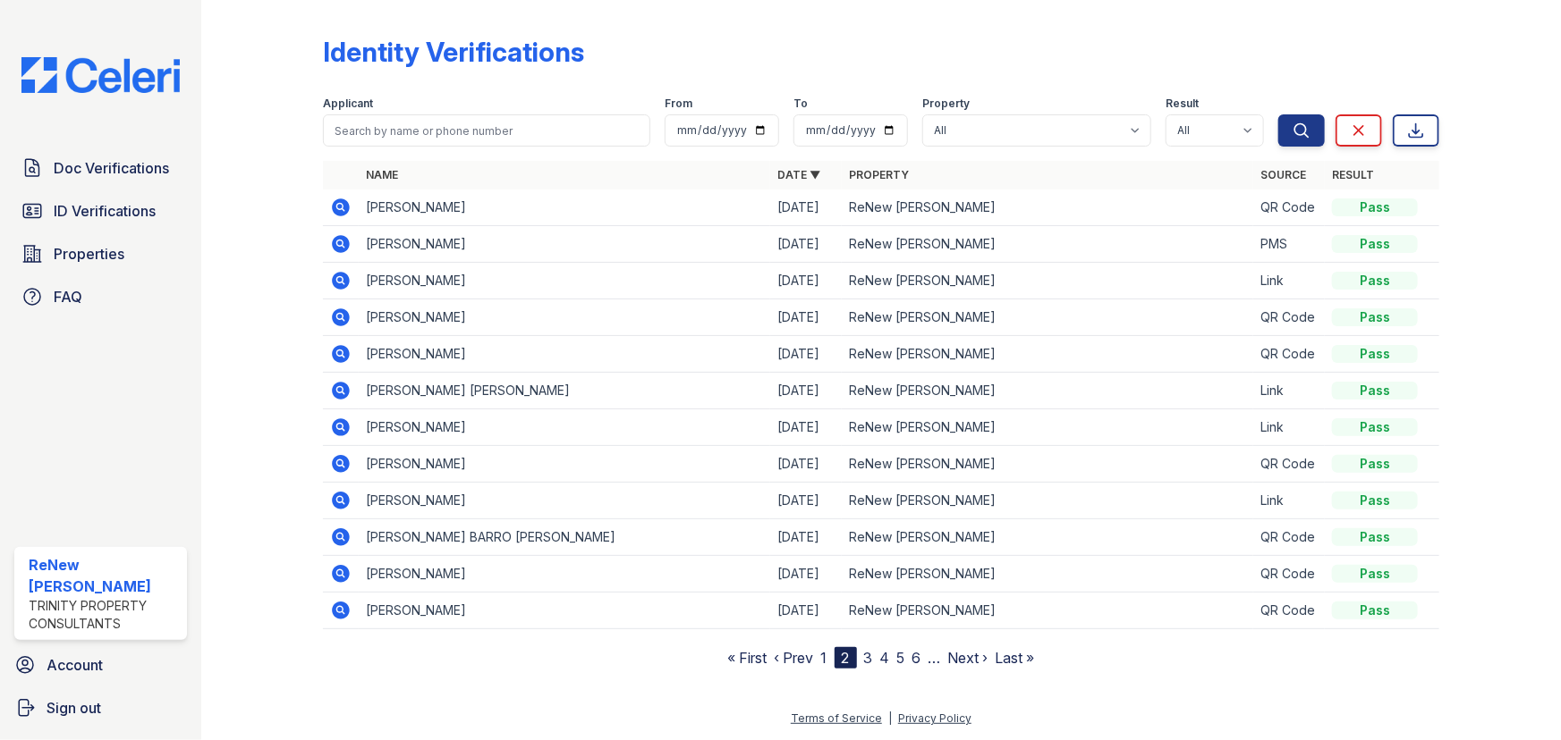
click at [817, 658] on nav "« First ‹ Prev 1 2 3 4 5 6 … Next › Last »" at bounding box center [881, 657] width 307 height 21
click at [820, 657] on nav "« First ‹ Prev 1 2 3 4 5 6 … Next › Last »" at bounding box center [881, 657] width 307 height 21
click at [822, 656] on link "1" at bounding box center [824, 658] width 6 height 18
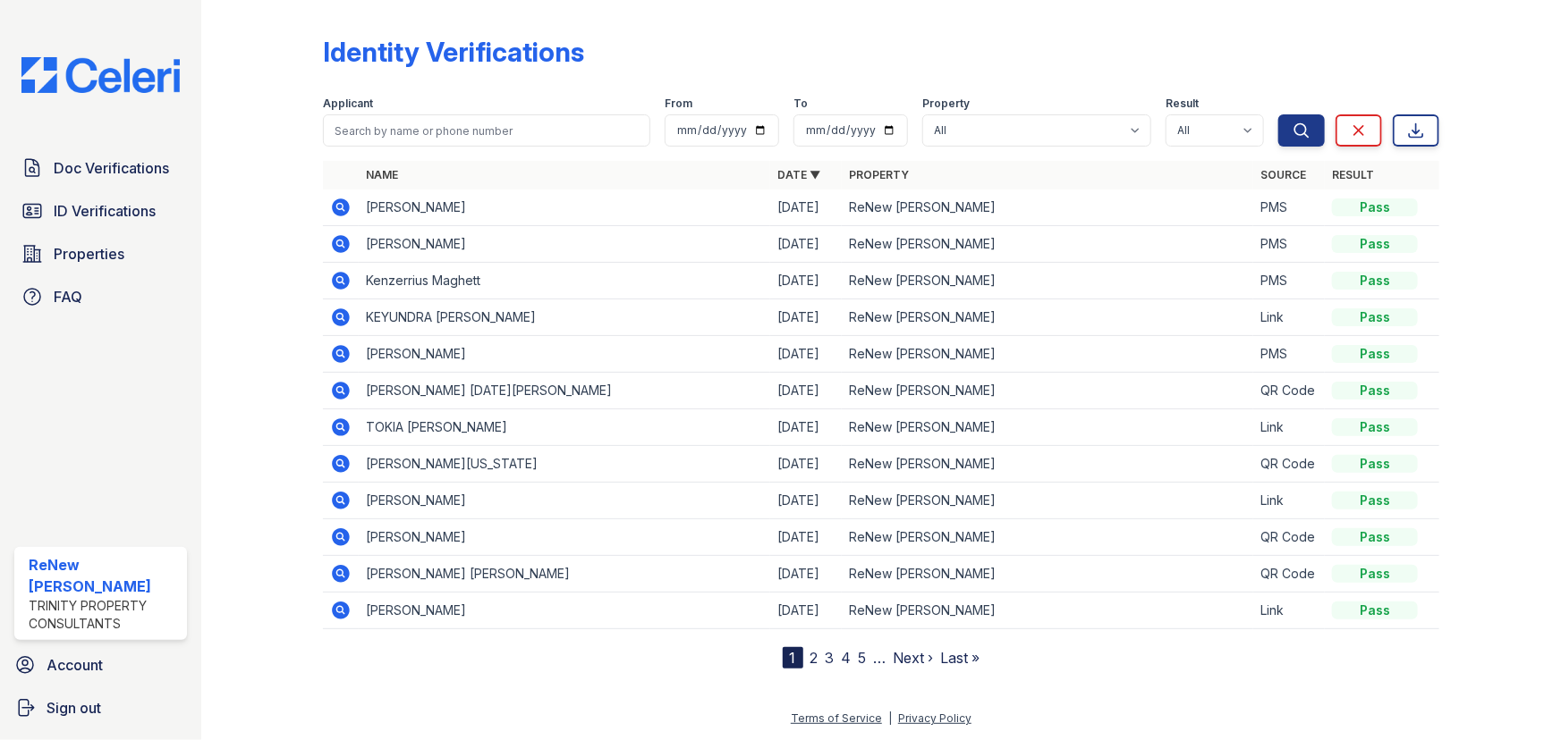
click at [817, 659] on link "2" at bounding box center [814, 658] width 8 height 18
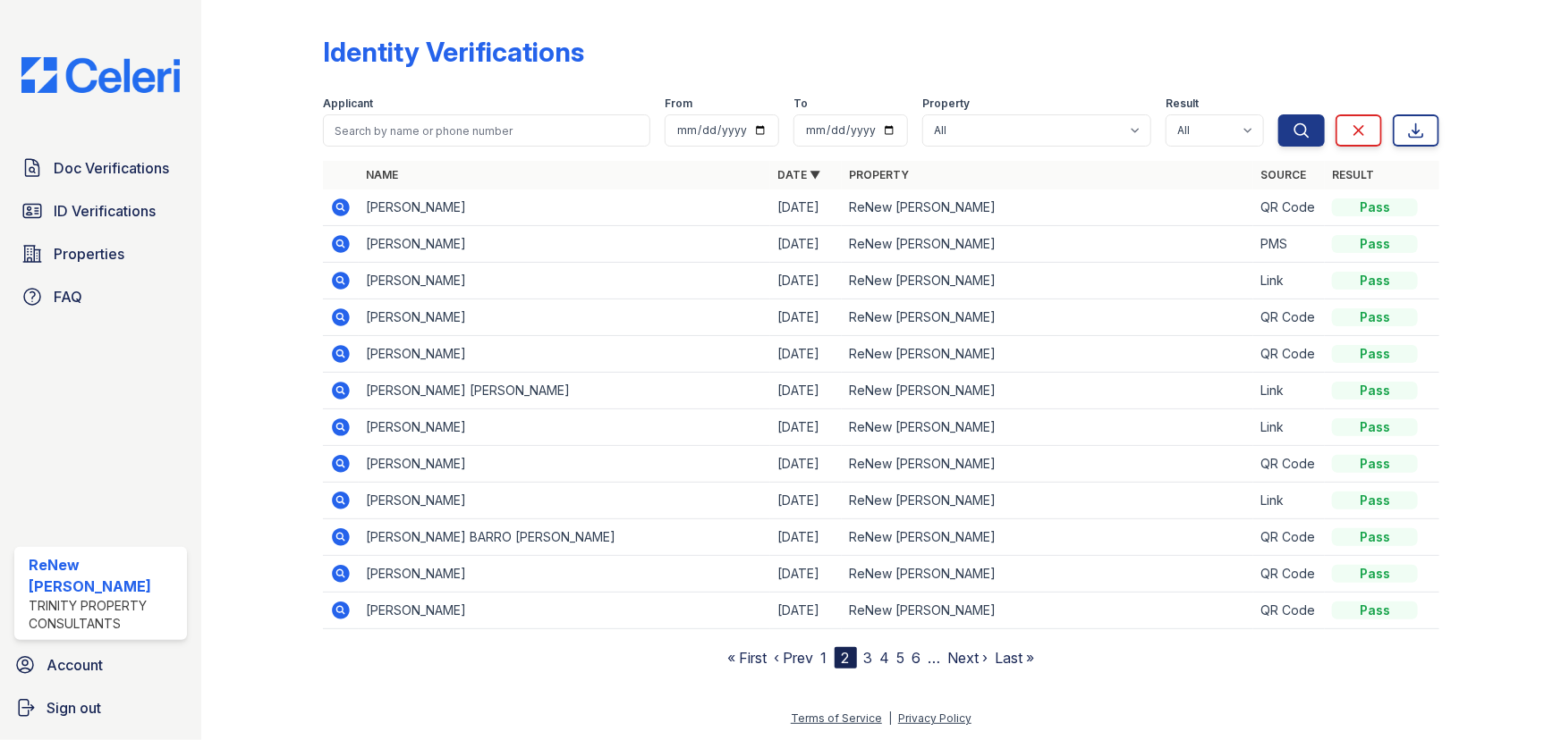
click at [867, 653] on link "3" at bounding box center [868, 658] width 9 height 18
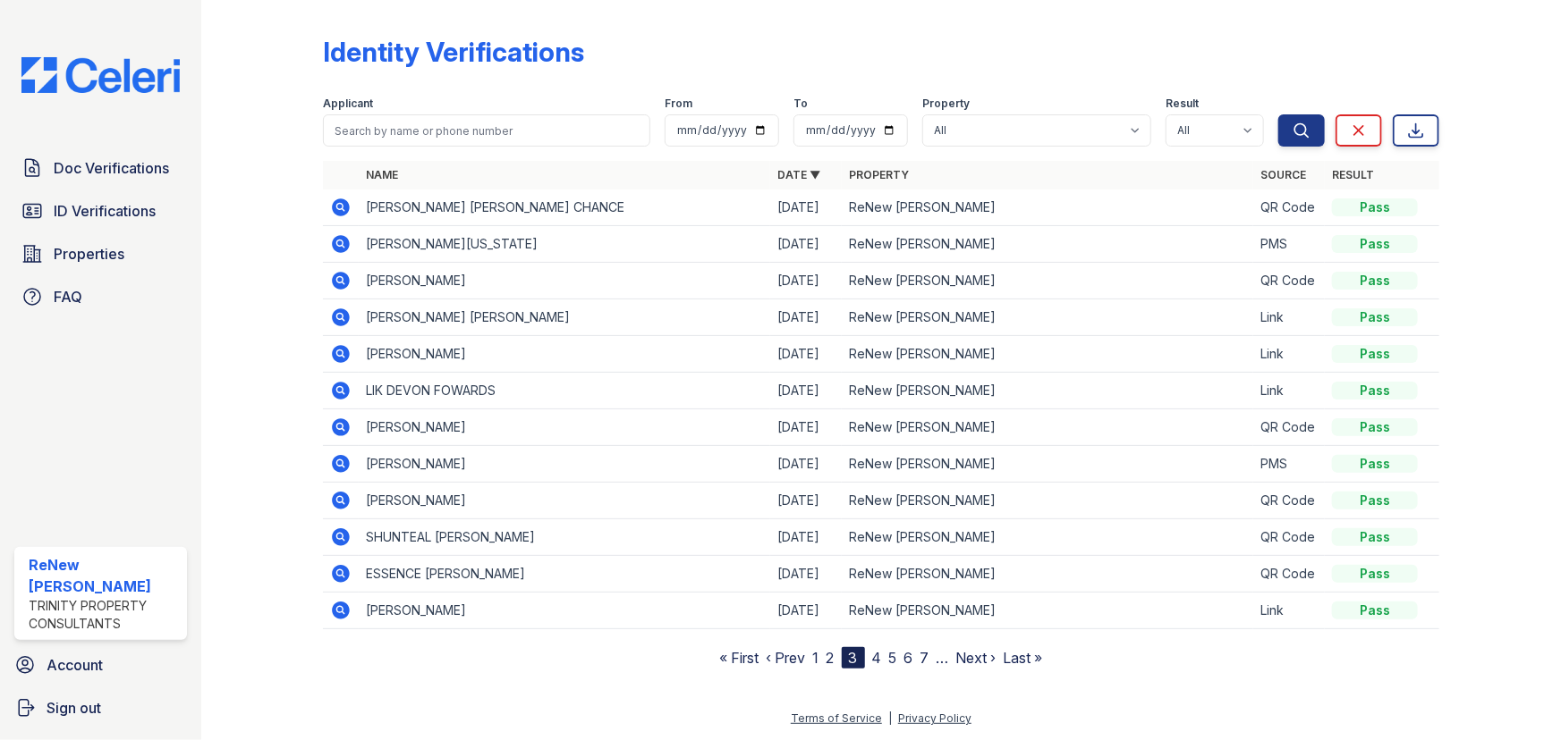
click at [824, 656] on nav "« First ‹ Prev 1 2 3 4 5 6 7 … Next › Last »" at bounding box center [881, 657] width 323 height 21
click at [830, 655] on link "2" at bounding box center [830, 658] width 8 height 18
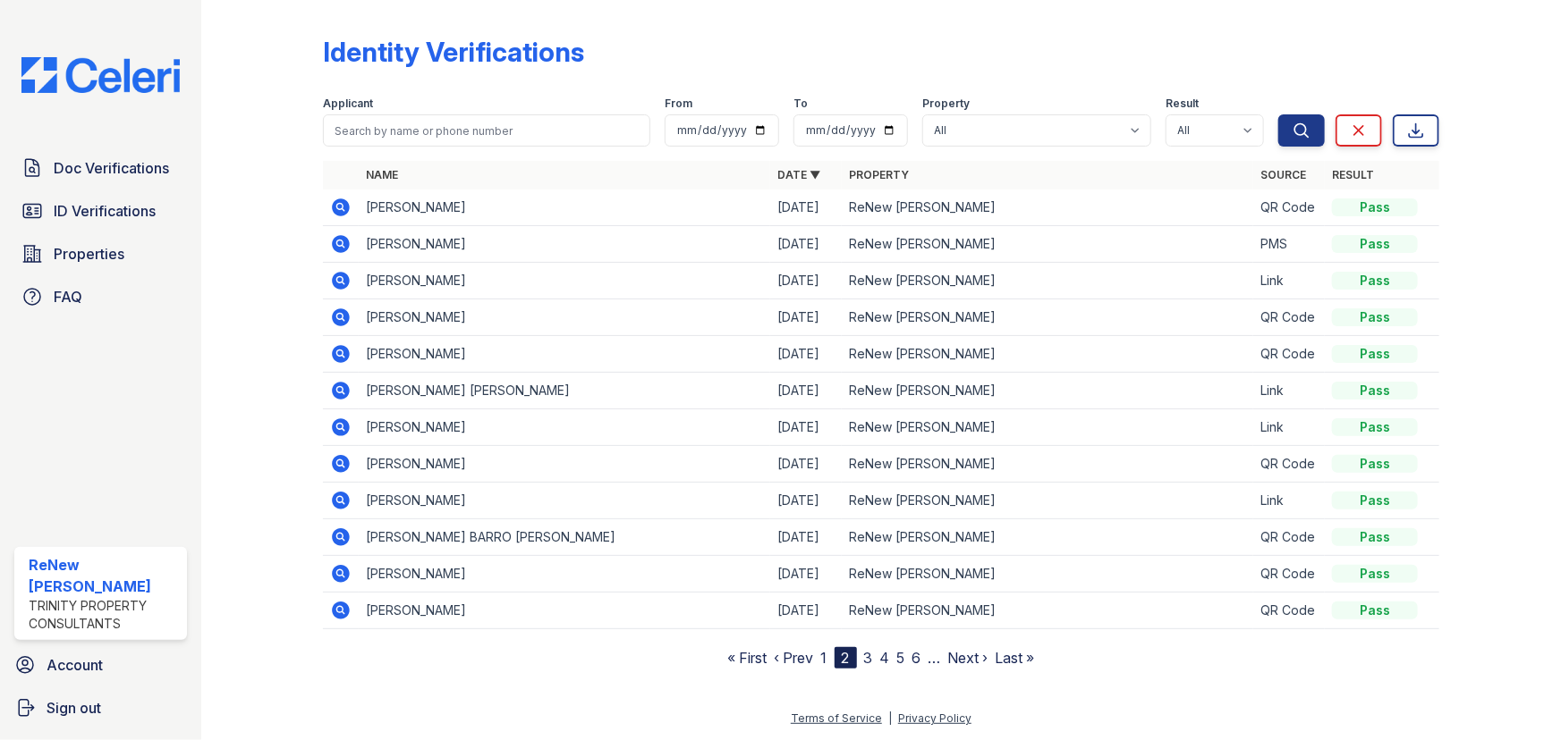
click at [825, 657] on link "1" at bounding box center [824, 658] width 6 height 18
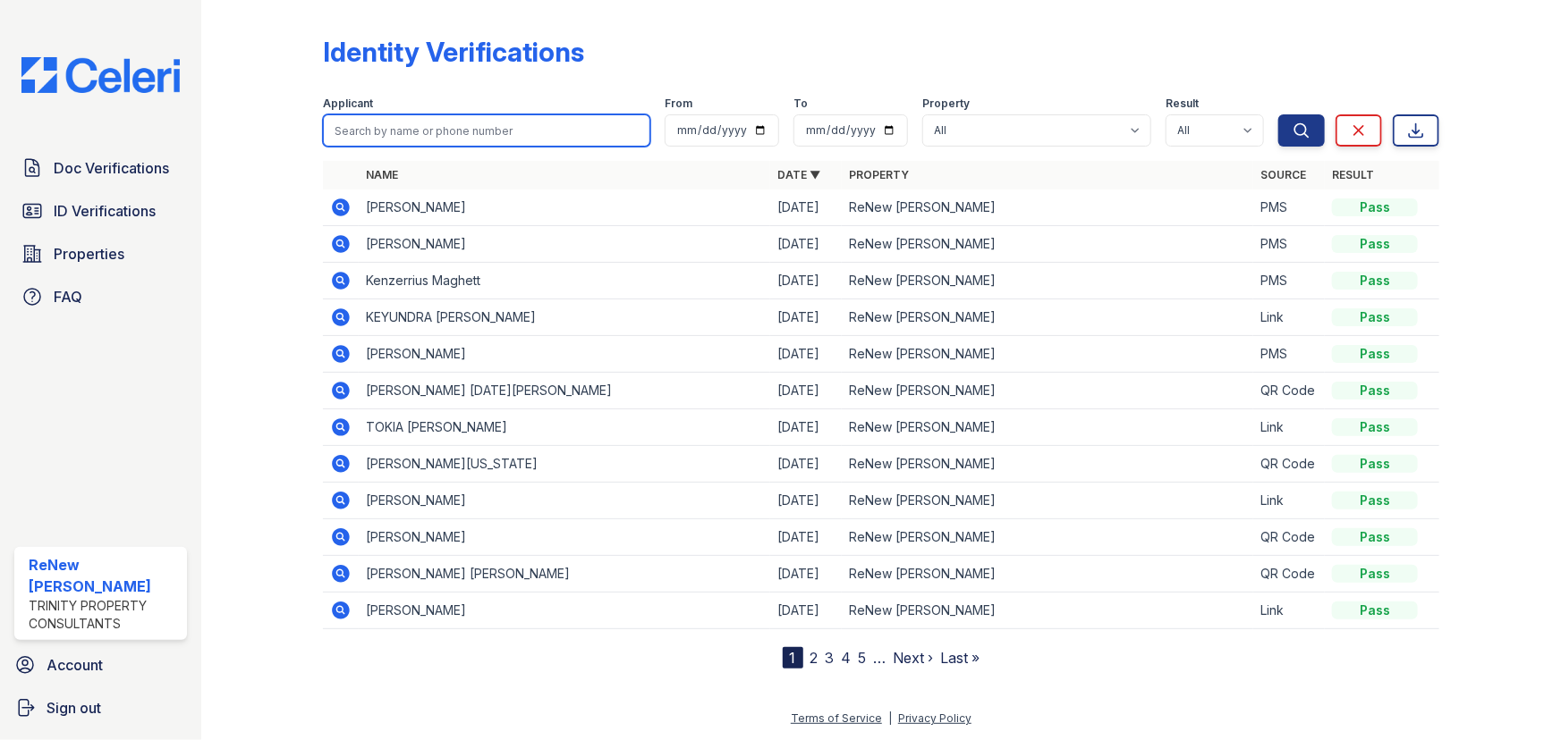
click at [390, 118] on input "search" at bounding box center [486, 130] width 327 height 32
type input "[PERSON_NAME]"
click at [1278, 114] on button "Search" at bounding box center [1301, 130] width 47 height 32
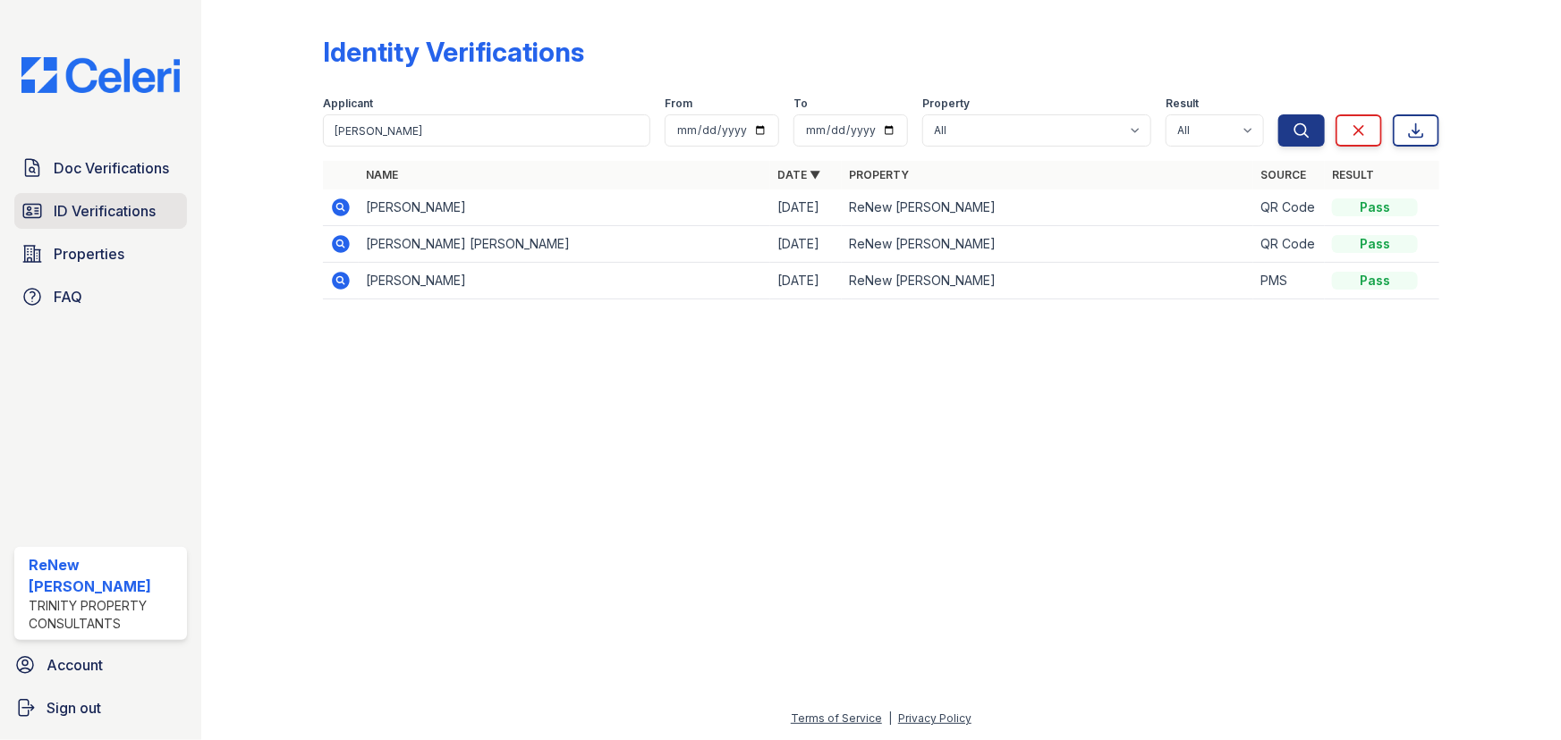
click at [161, 212] on link "ID Verifications" at bounding box center [100, 211] width 173 height 36
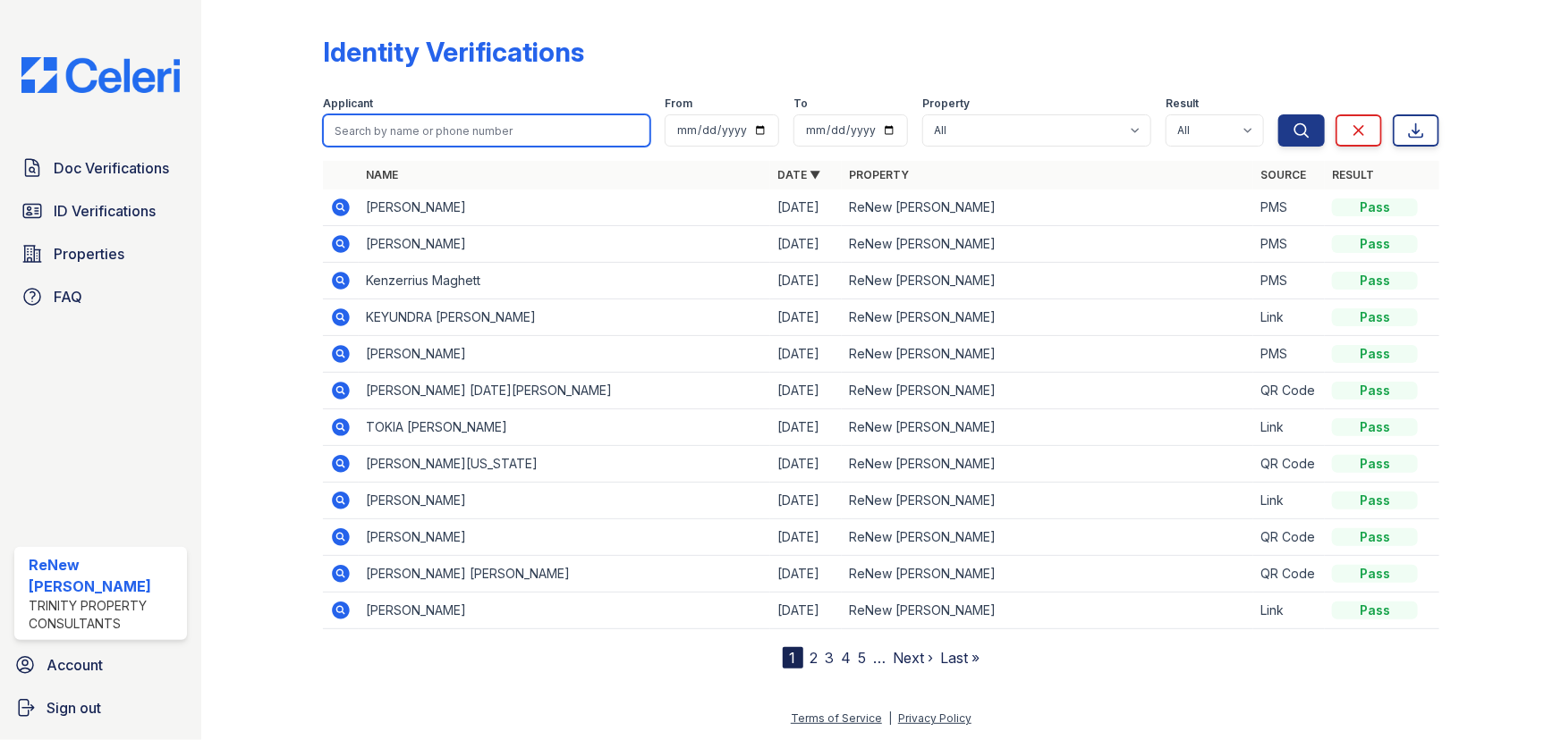
click at [377, 134] on input "search" at bounding box center [486, 130] width 327 height 32
type input "[PERSON_NAME]"
click at [1278, 114] on button "Search" at bounding box center [1301, 130] width 47 height 32
